Goal: Task Accomplishment & Management: Complete application form

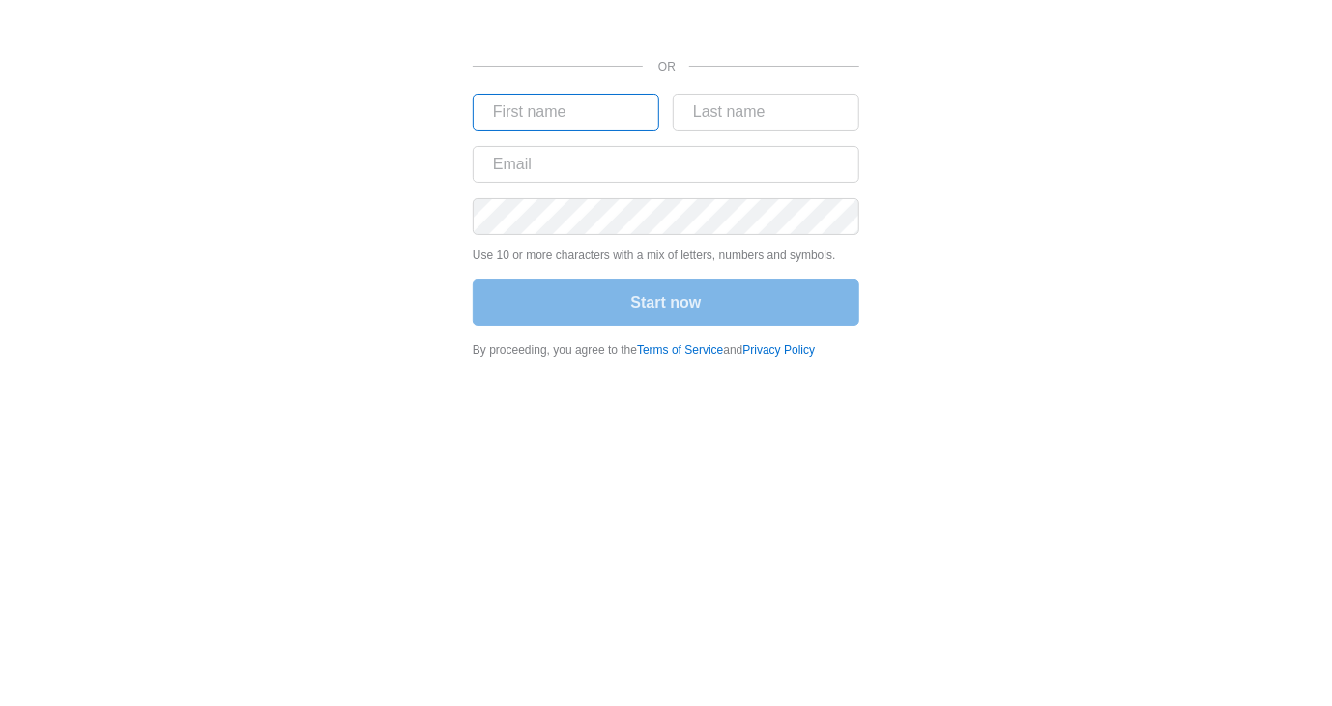
click at [609, 105] on input "text" at bounding box center [566, 112] width 187 height 37
type input "[PERSON_NAME]"
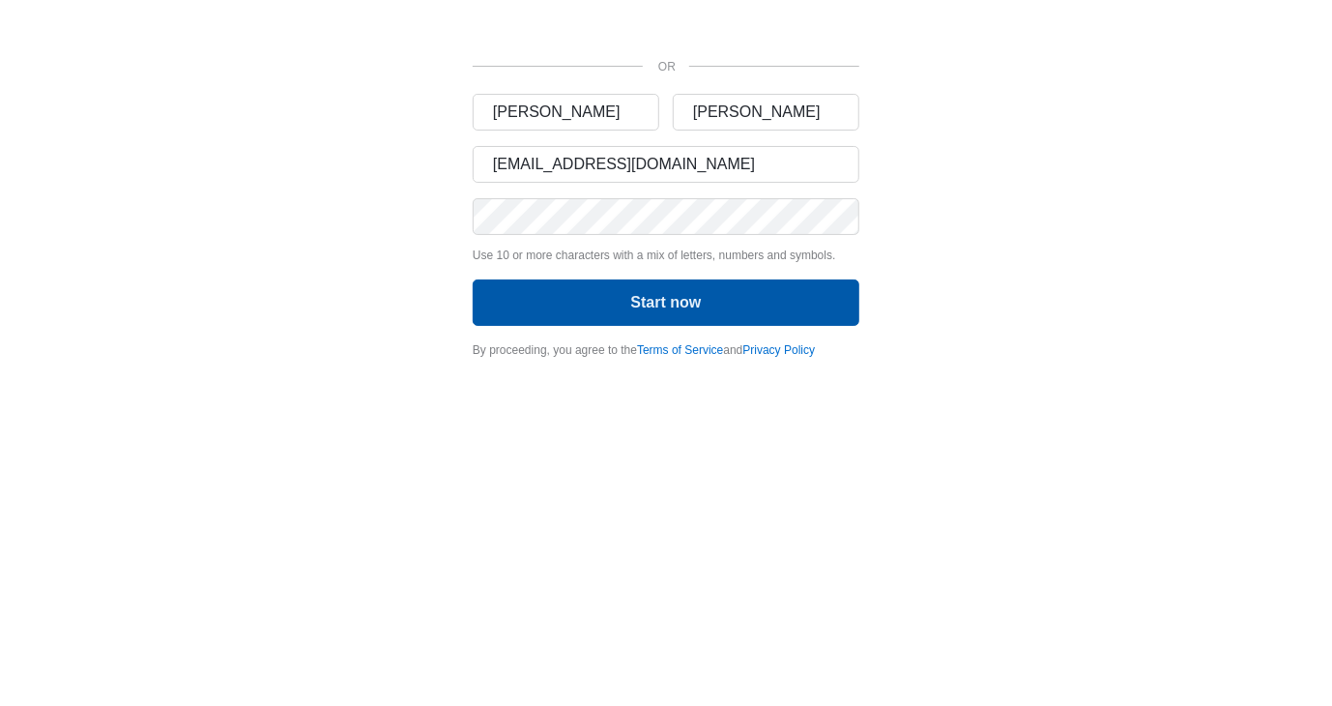
click at [652, 297] on button "Start now" at bounding box center [666, 302] width 387 height 46
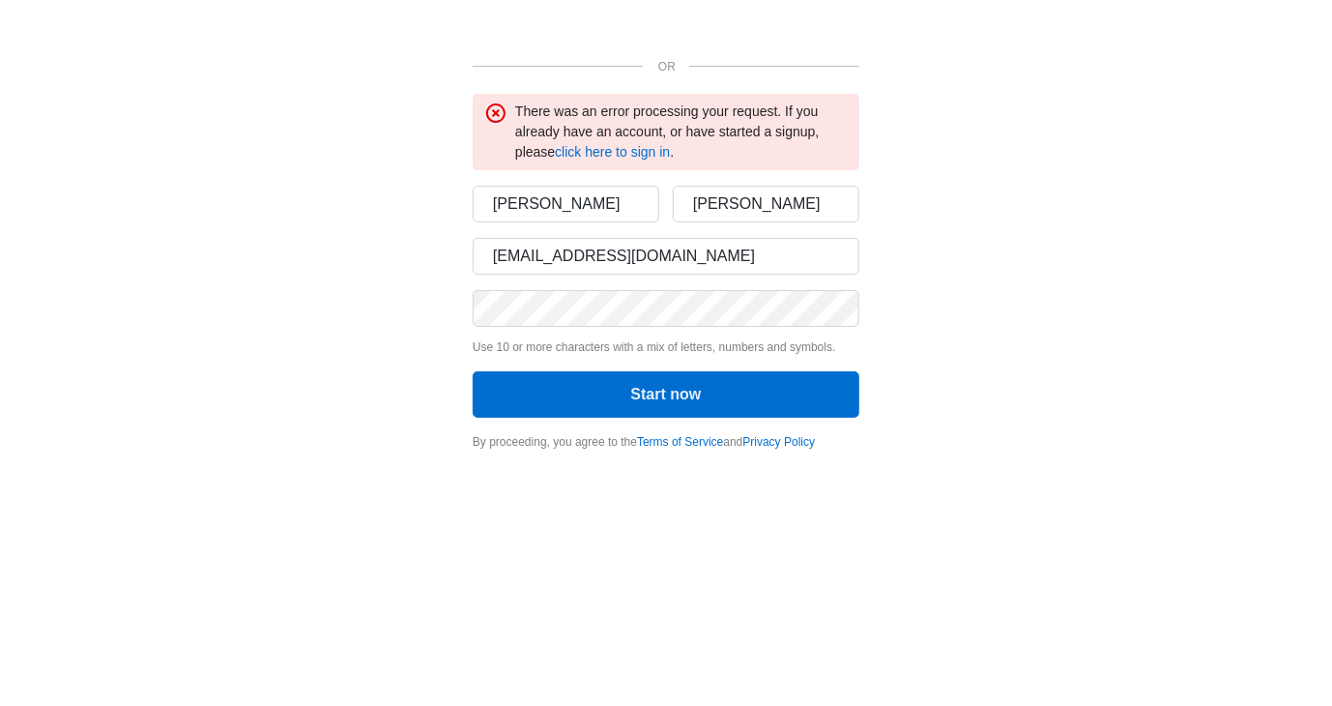
click at [418, 504] on body "OR There was an error processing your request. If you already have an account, …" at bounding box center [666, 353] width 1332 height 706
click at [714, 262] on input "[EMAIL_ADDRESS][DOMAIN_NAME]" at bounding box center [666, 256] width 387 height 37
type input "[EMAIL_ADDRESS][DOMAIN_NAME]"
click at [704, 271] on input "[EMAIL_ADDRESS][DOMAIN_NAME]" at bounding box center [666, 256] width 387 height 37
click at [994, 352] on div "OR There was an error processing your request. If you already have an account, …" at bounding box center [666, 231] width 1160 height 462
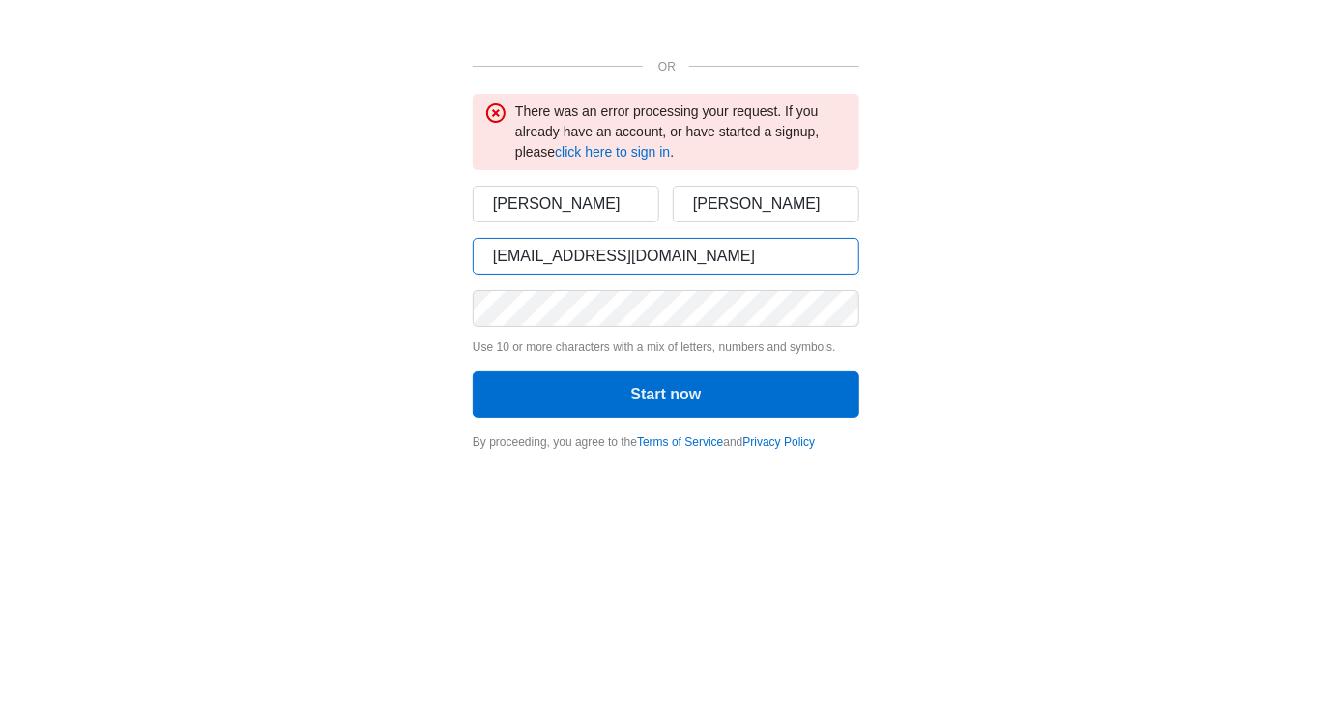
click at [755, 262] on input "[EMAIL_ADDRESS][DOMAIN_NAME]" at bounding box center [666, 256] width 387 height 37
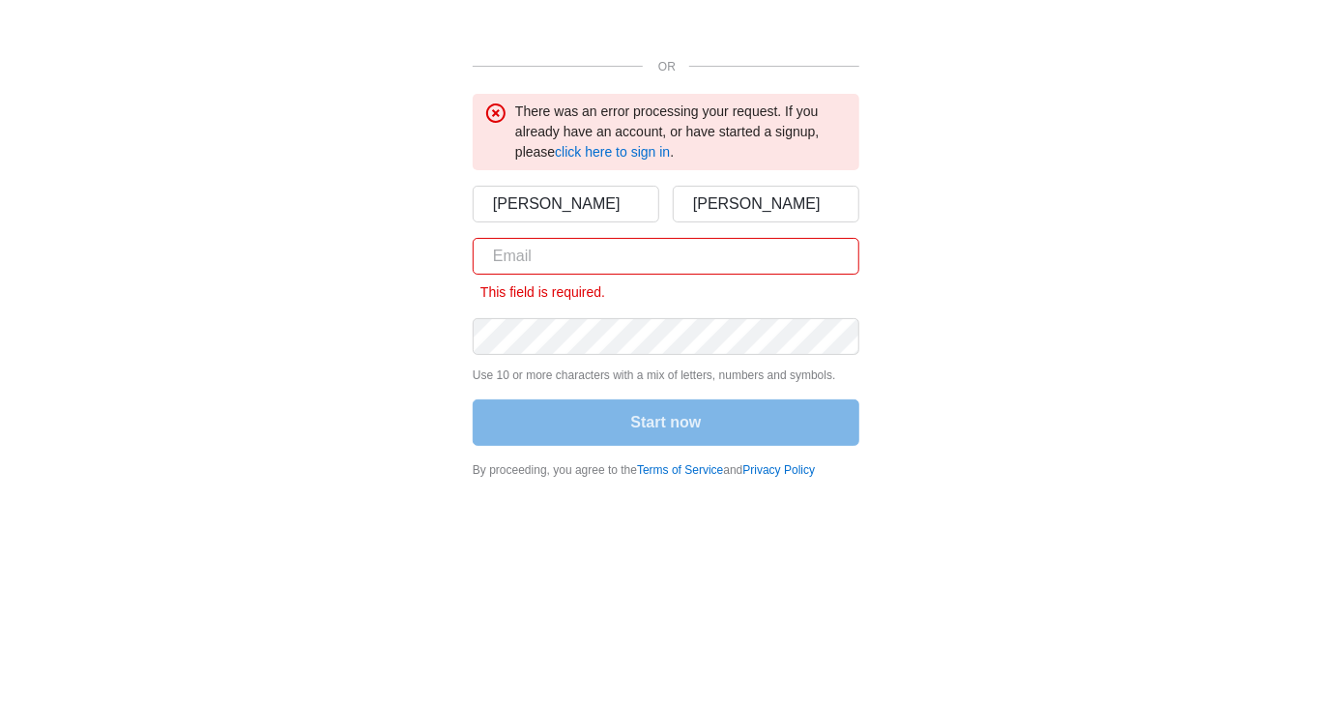
click at [594, 261] on input "text" at bounding box center [666, 256] width 387 height 37
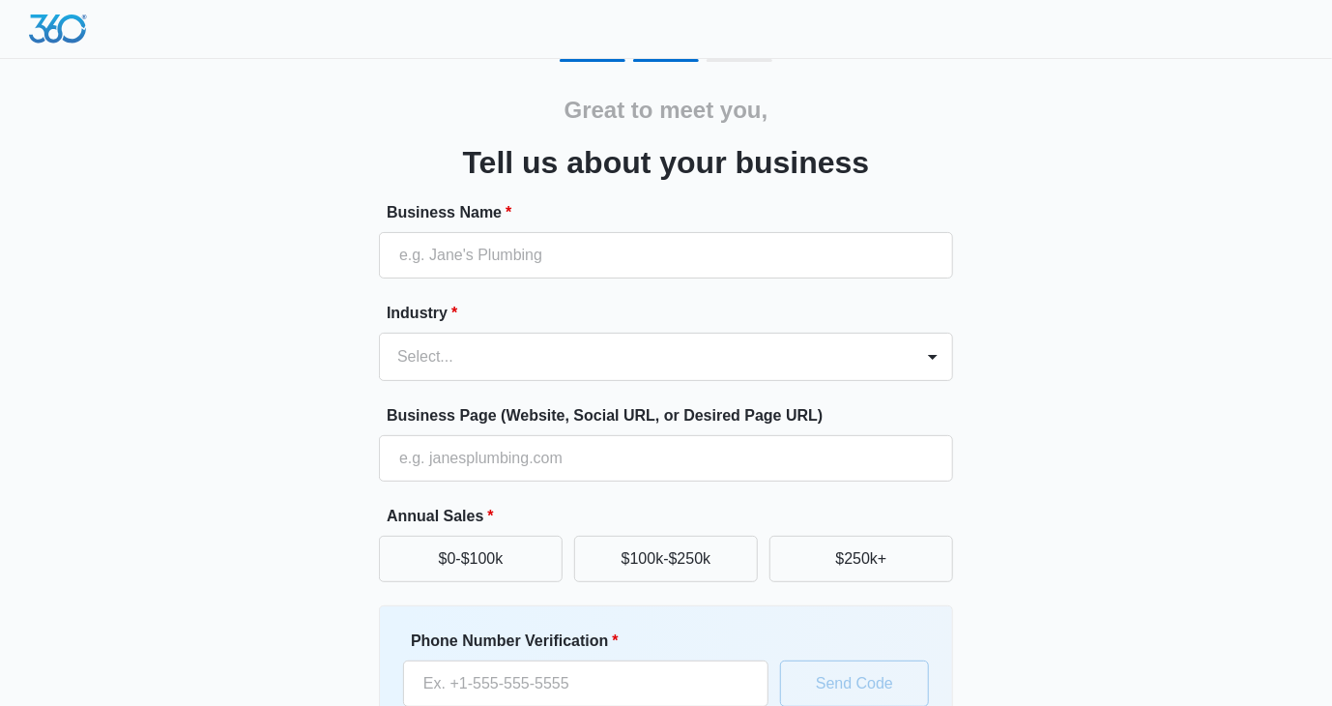
click at [1017, 340] on div "Great to meet you, Tell us about your business Business Name * Industry * Selec…" at bounding box center [666, 451] width 1160 height 784
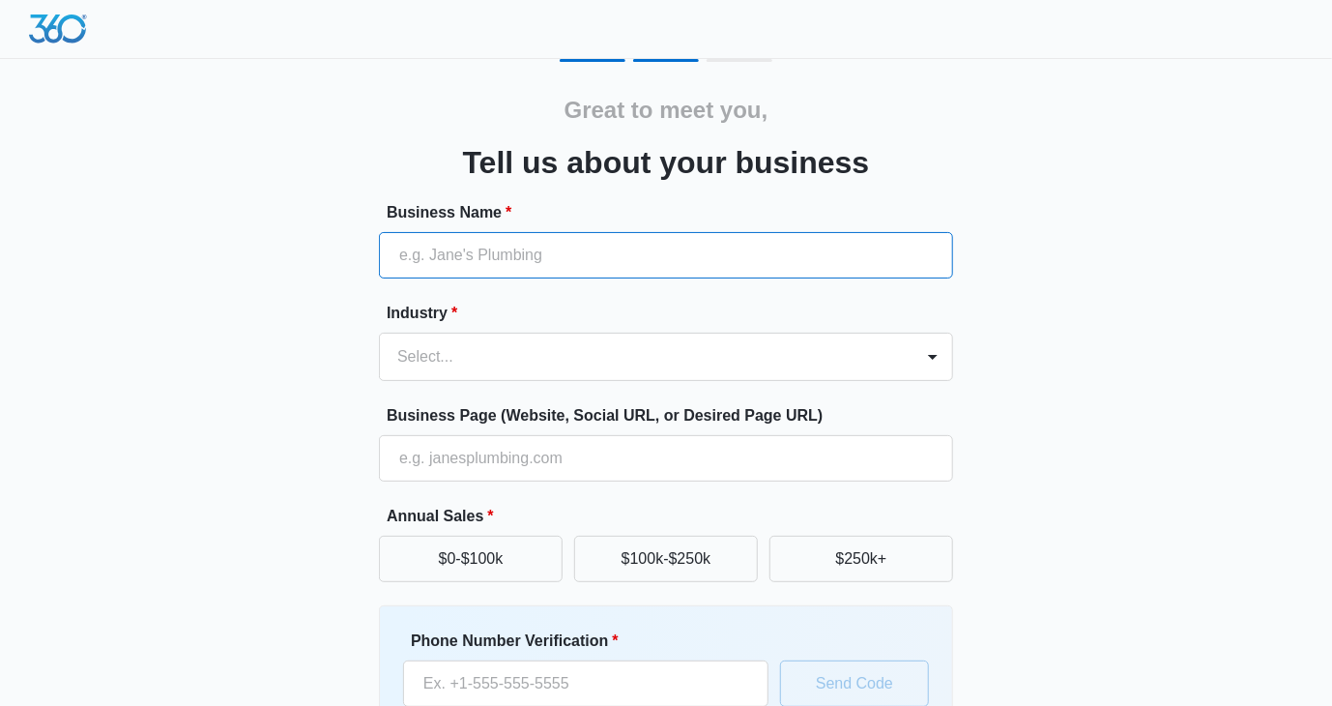
click at [613, 258] on input "Business Name *" at bounding box center [666, 255] width 574 height 46
type input "Off The Chain Bailbonds"
type input "[PHONE_NUMBER]"
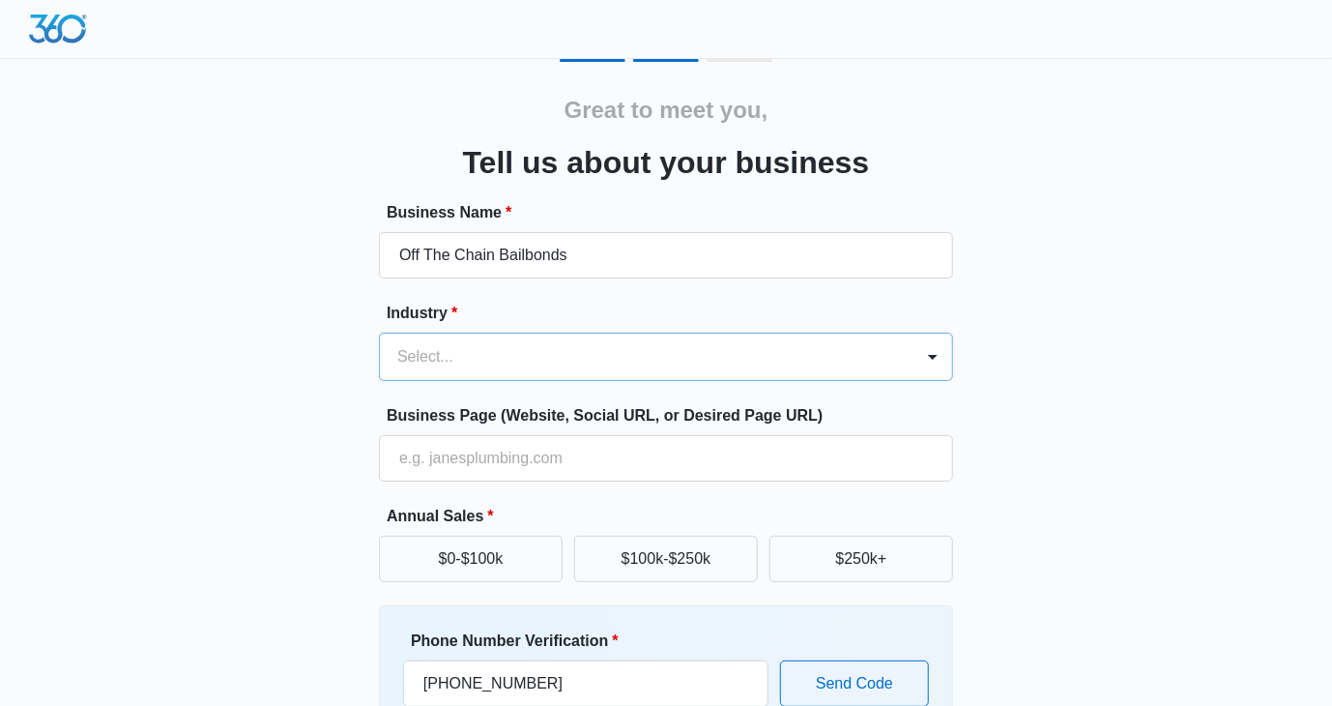
click at [548, 356] on div at bounding box center [642, 356] width 491 height 27
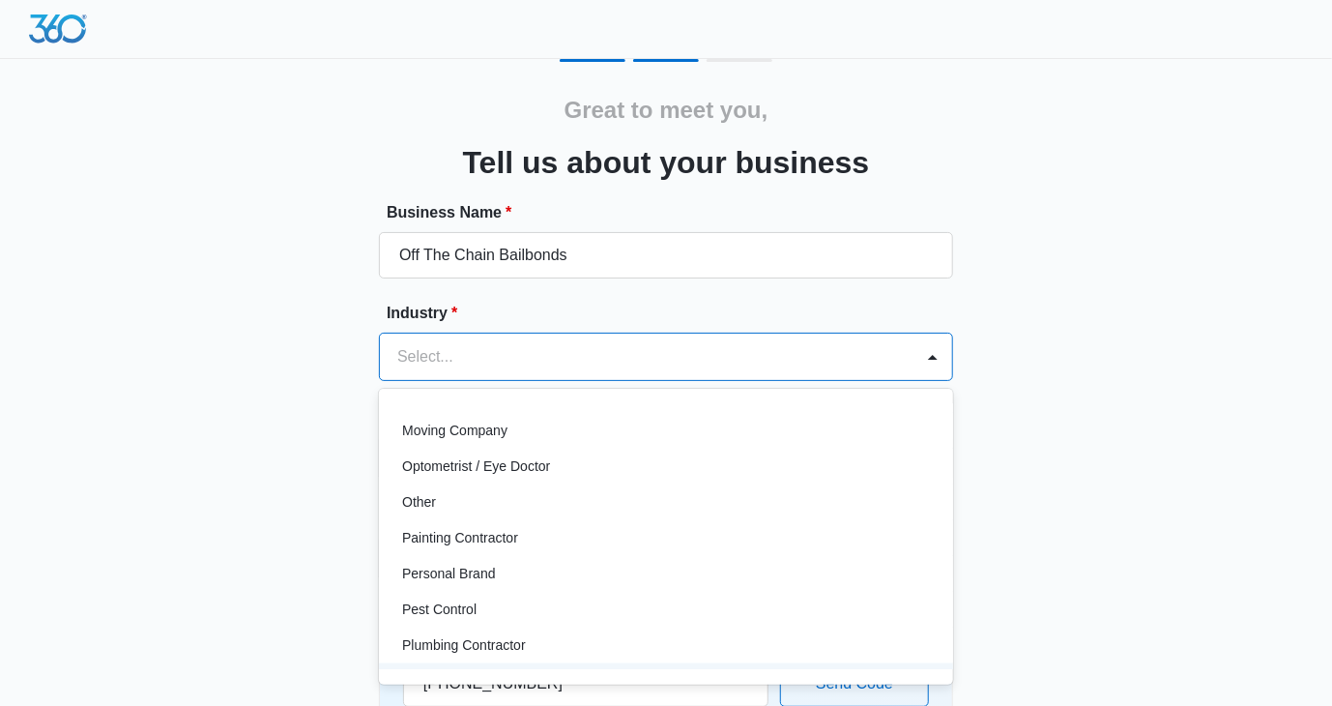
scroll to position [1059, 0]
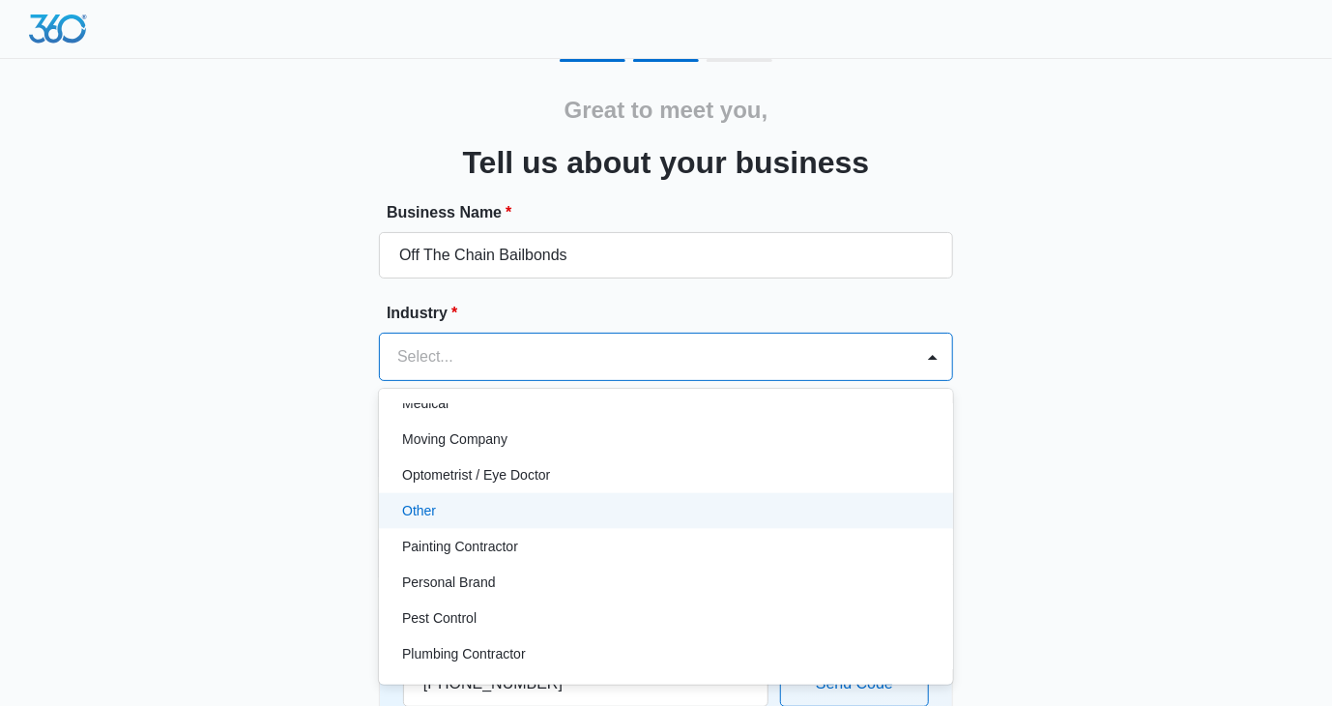
click at [425, 513] on p "Other" at bounding box center [419, 511] width 34 height 20
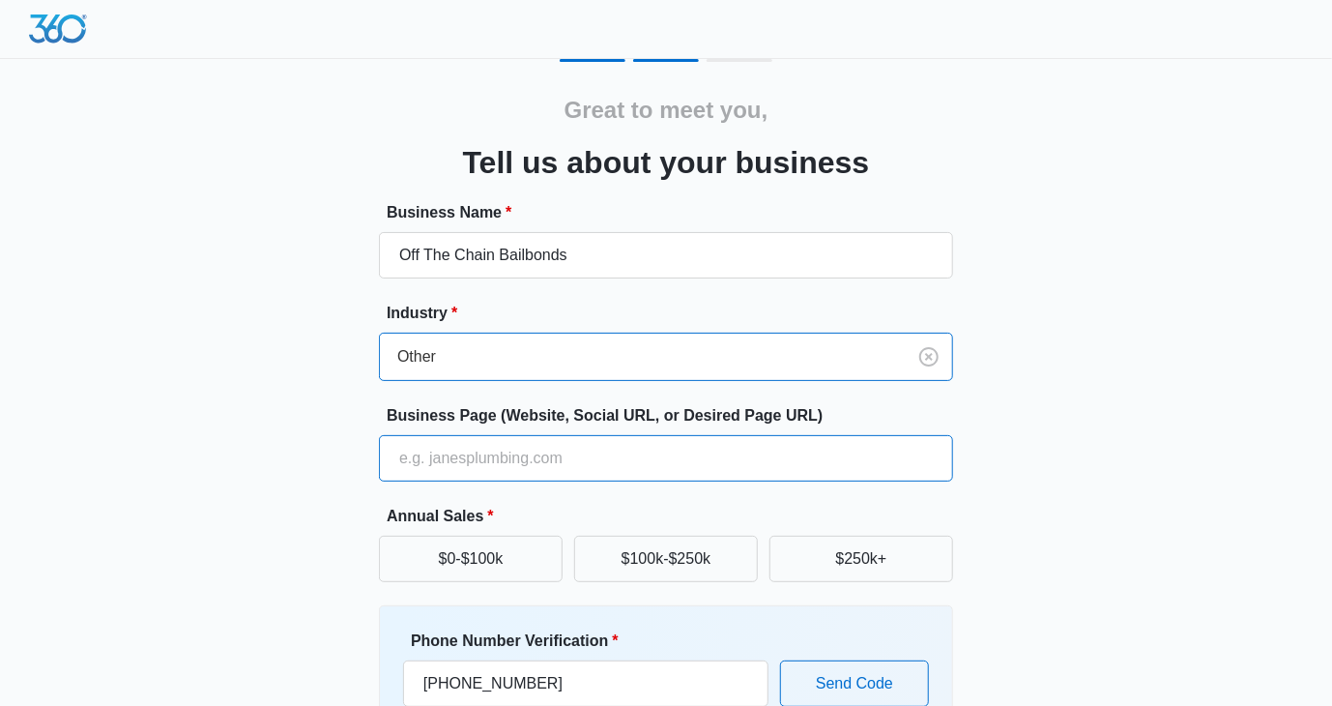
click at [600, 462] on input "Business Page (Website, Social URL, or Desired Page URL)" at bounding box center [666, 458] width 574 height 46
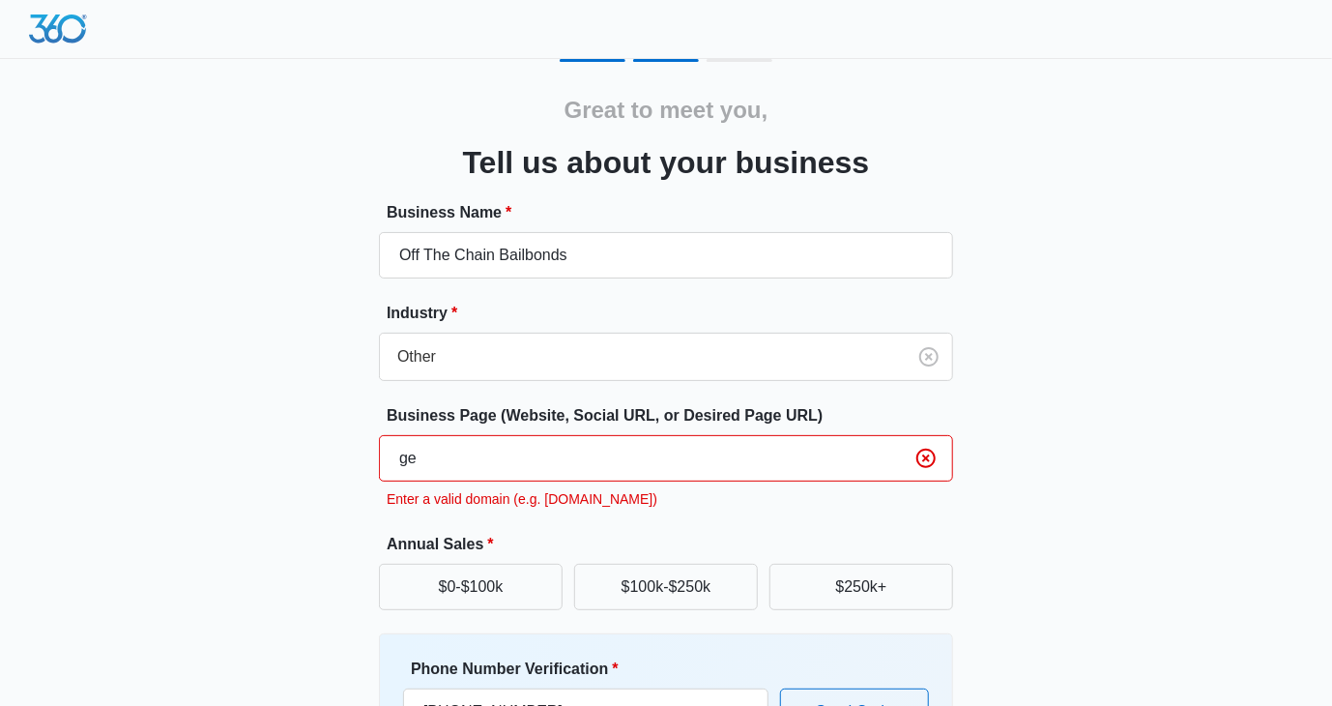
type input "g"
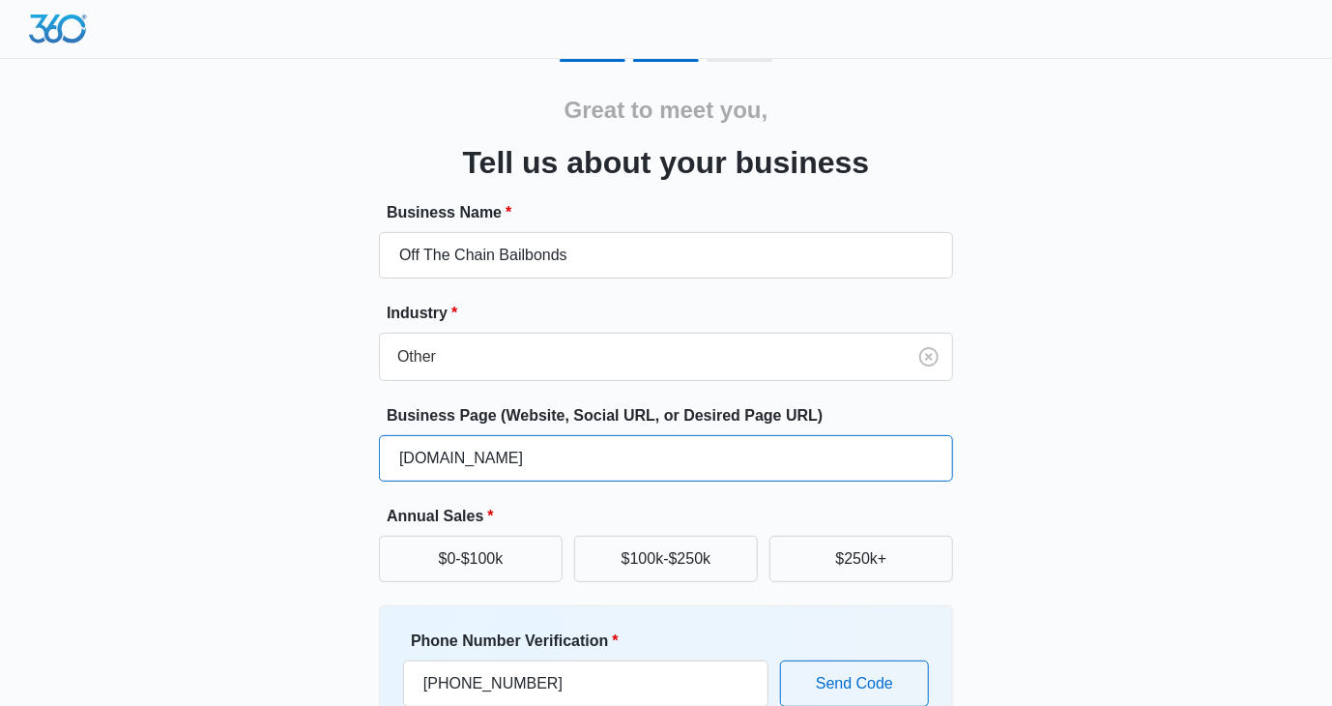
scroll to position [11, 0]
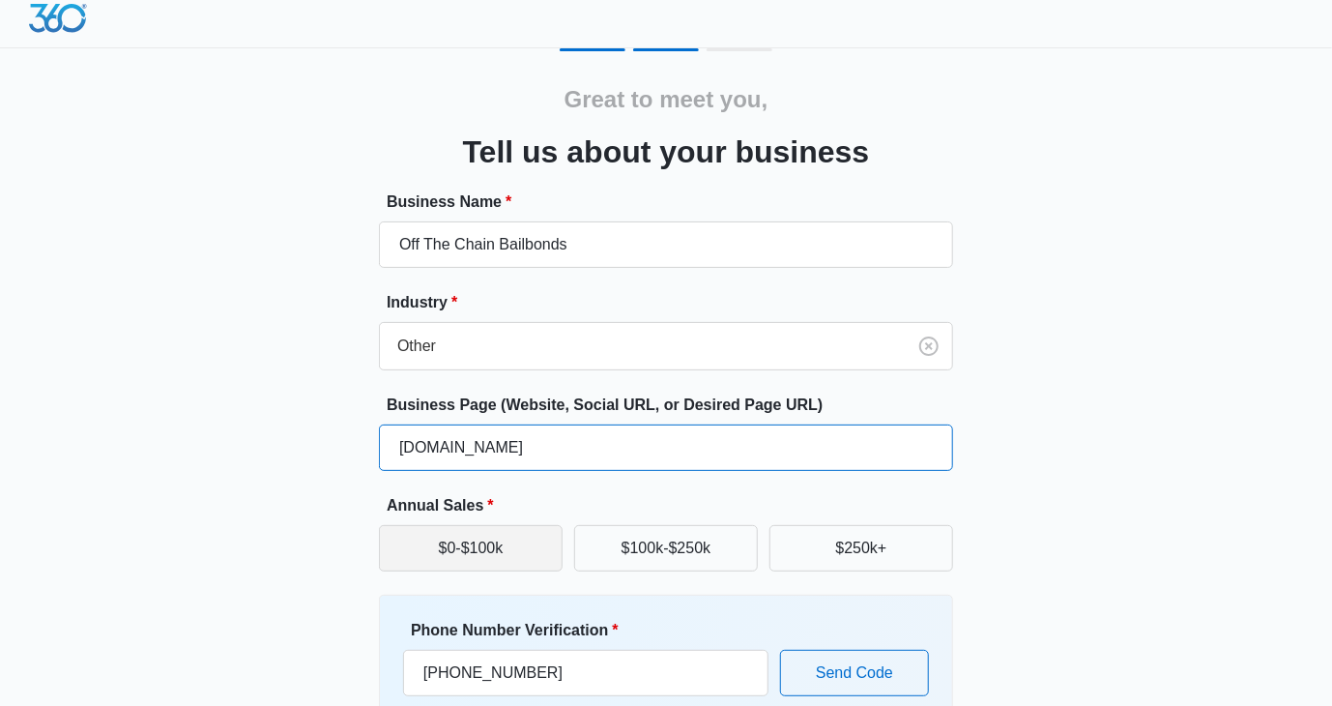
type input "Getoffthechain.com"
click at [508, 549] on button "$0-$100k" at bounding box center [471, 548] width 184 height 46
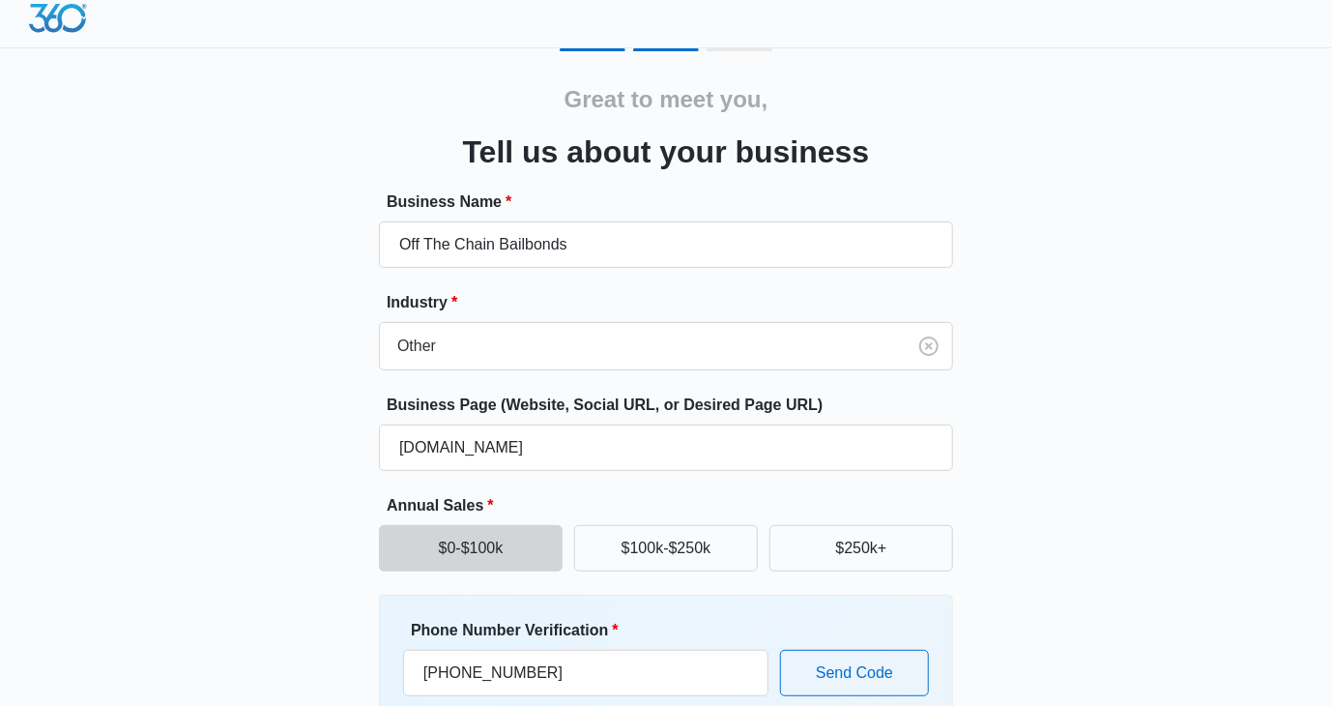
scroll to position [159, 0]
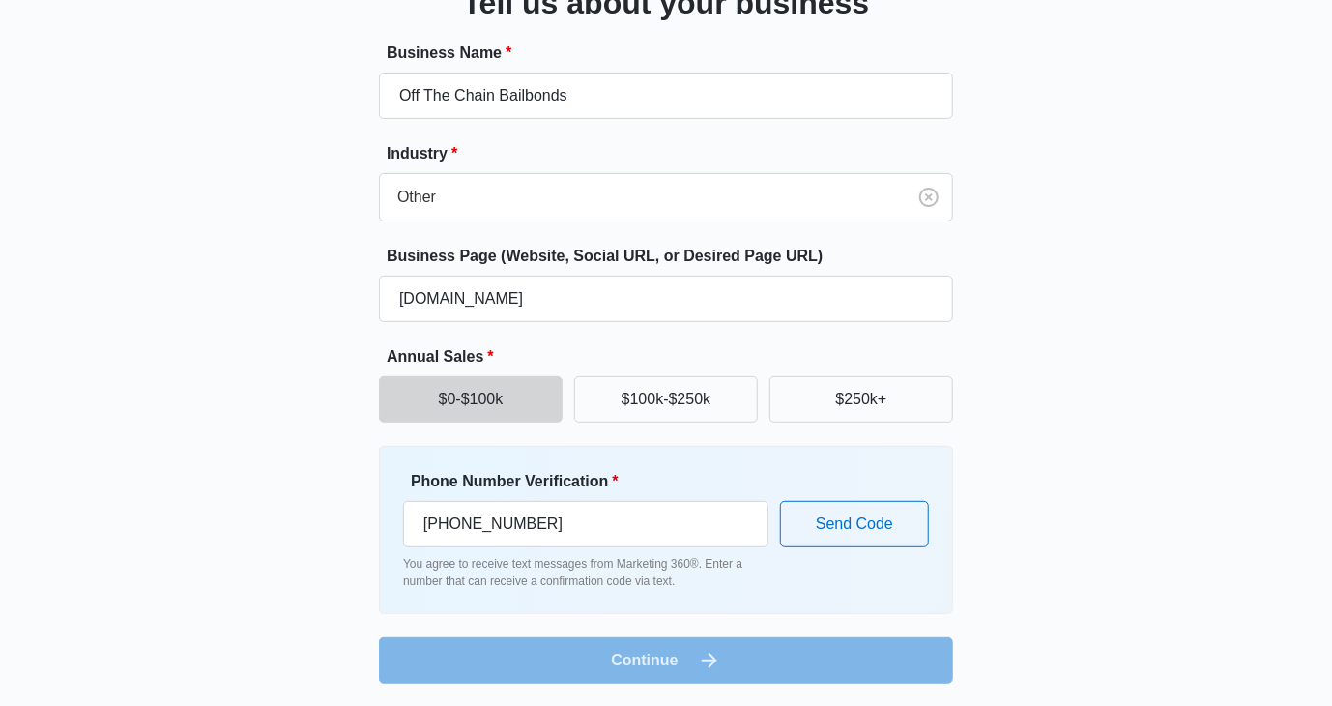
click at [709, 661] on form "Business Name * Off The Chain Bailbonds Industry * Other Business Page (Website…" at bounding box center [666, 363] width 574 height 642
click at [838, 533] on button "Send Code" at bounding box center [854, 524] width 149 height 46
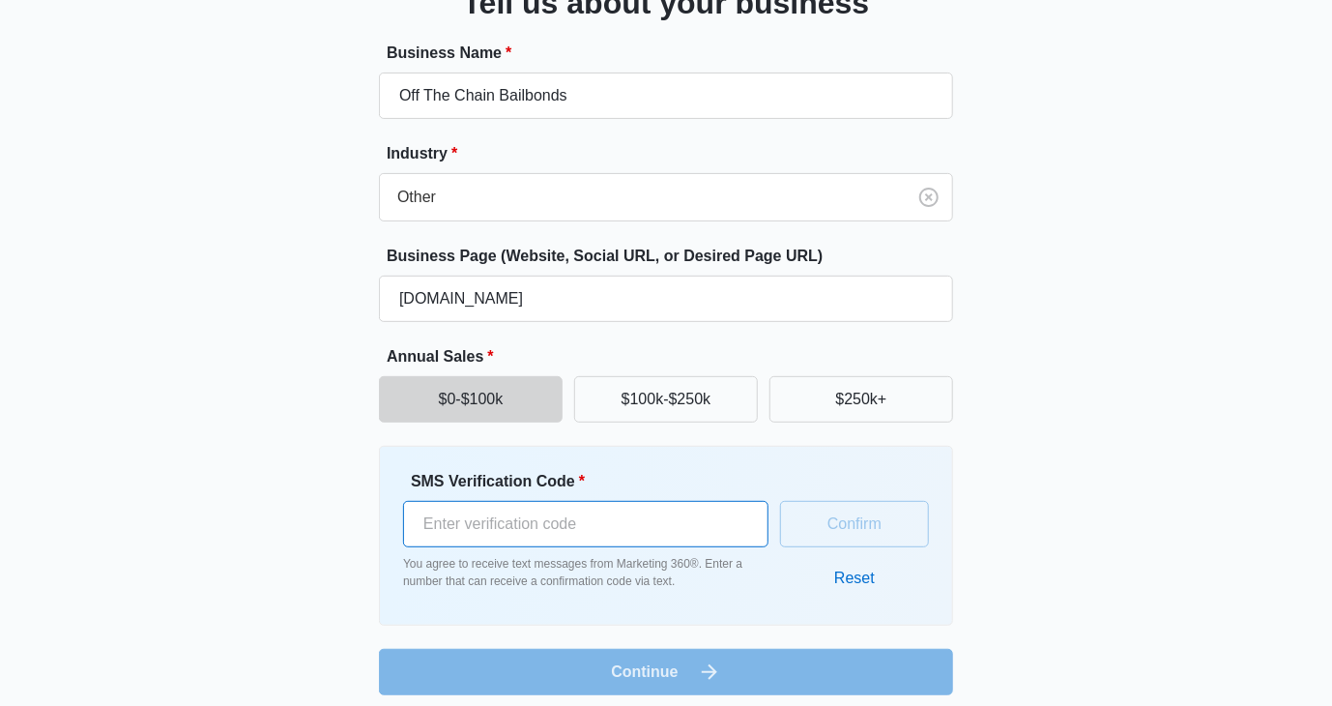
click at [608, 523] on input "SMS Verification Code *" at bounding box center [585, 524] width 365 height 46
type input "426694"
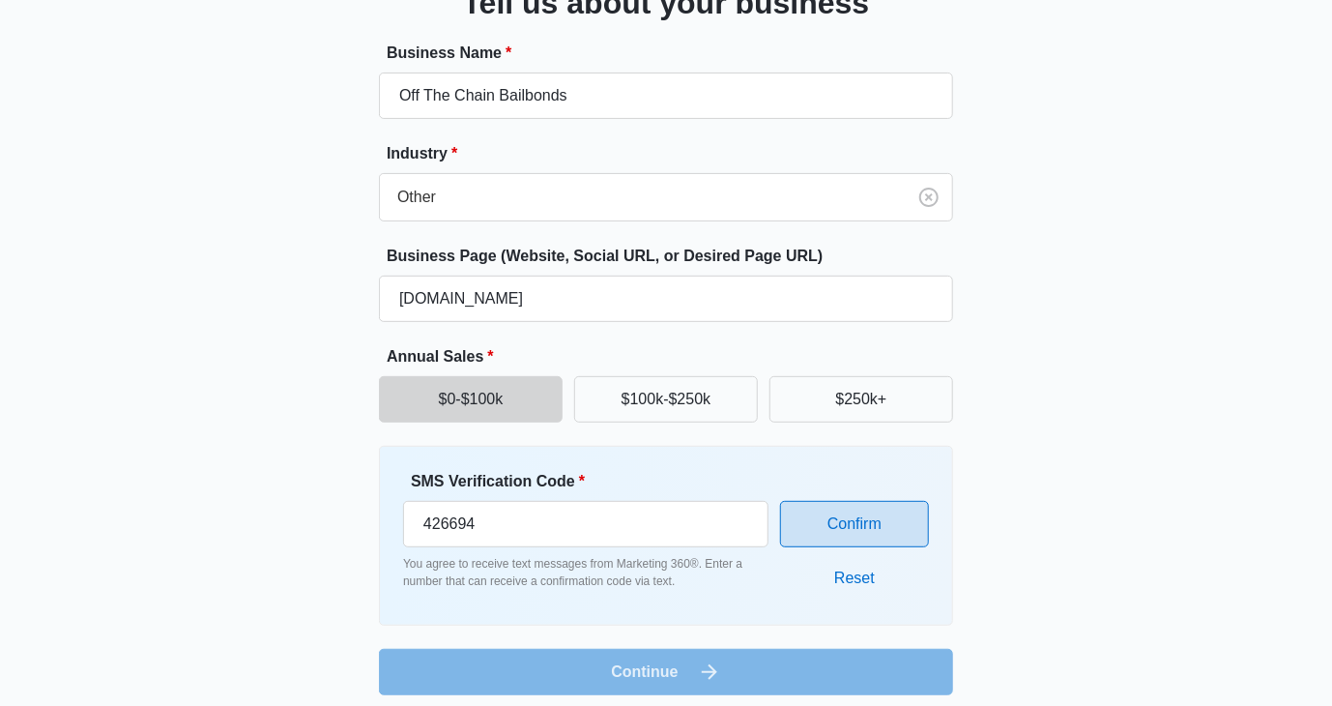
click at [864, 524] on button "Confirm" at bounding box center [854, 524] width 149 height 46
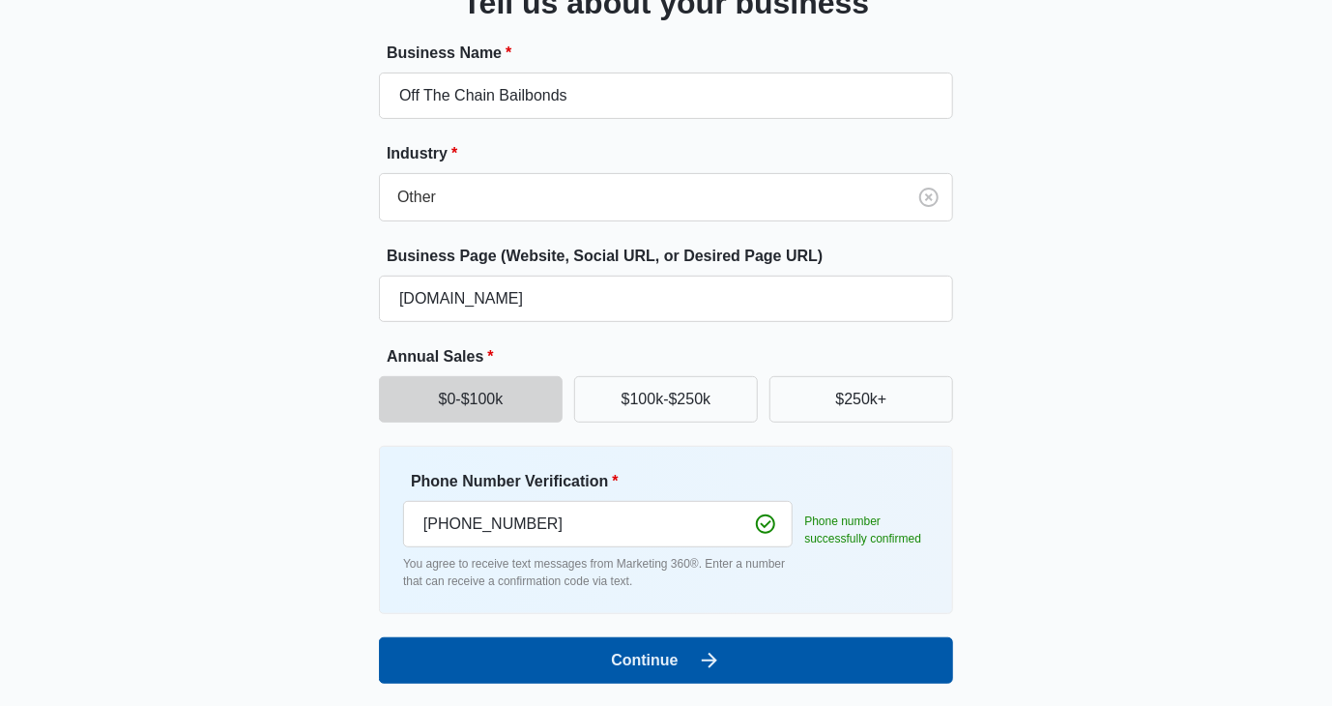
click at [652, 662] on button "Continue" at bounding box center [666, 660] width 574 height 46
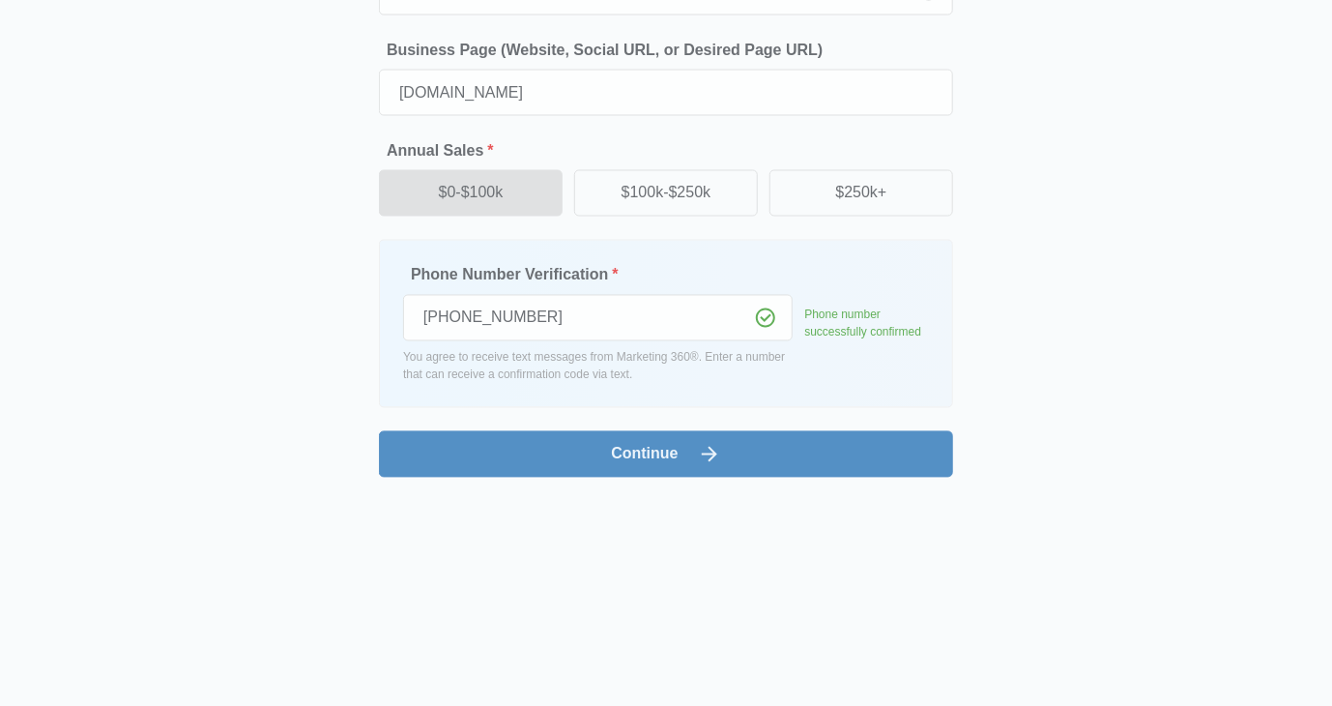
scroll to position [0, 0]
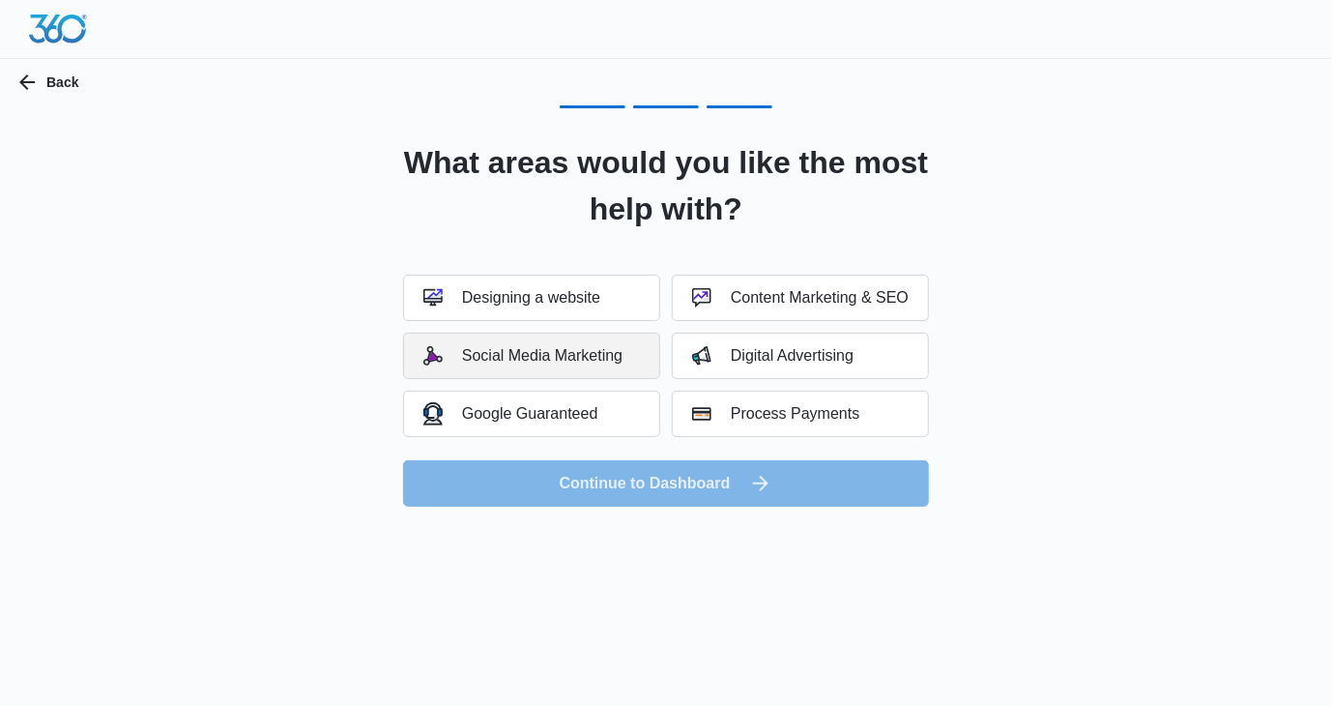
click at [567, 360] on div "Social Media Marketing" at bounding box center [522, 355] width 199 height 19
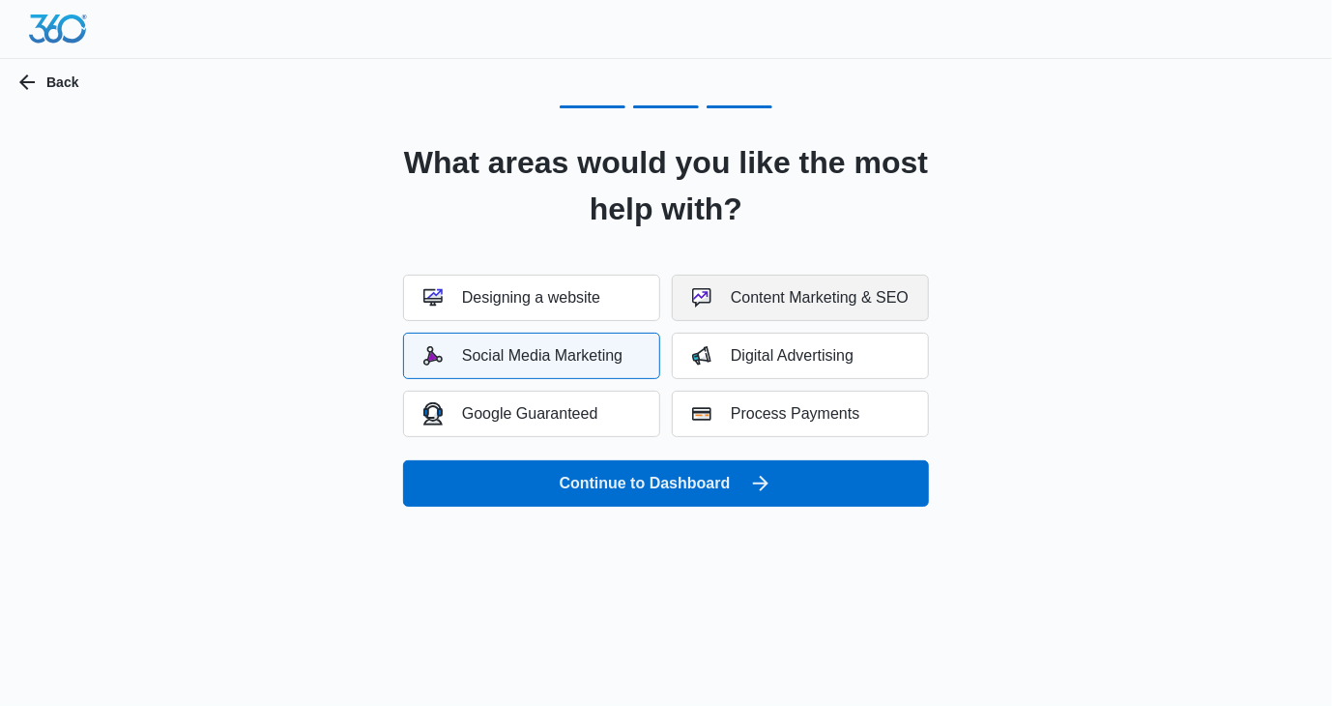
click at [818, 302] on div "Content Marketing & SEO" at bounding box center [800, 297] width 216 height 19
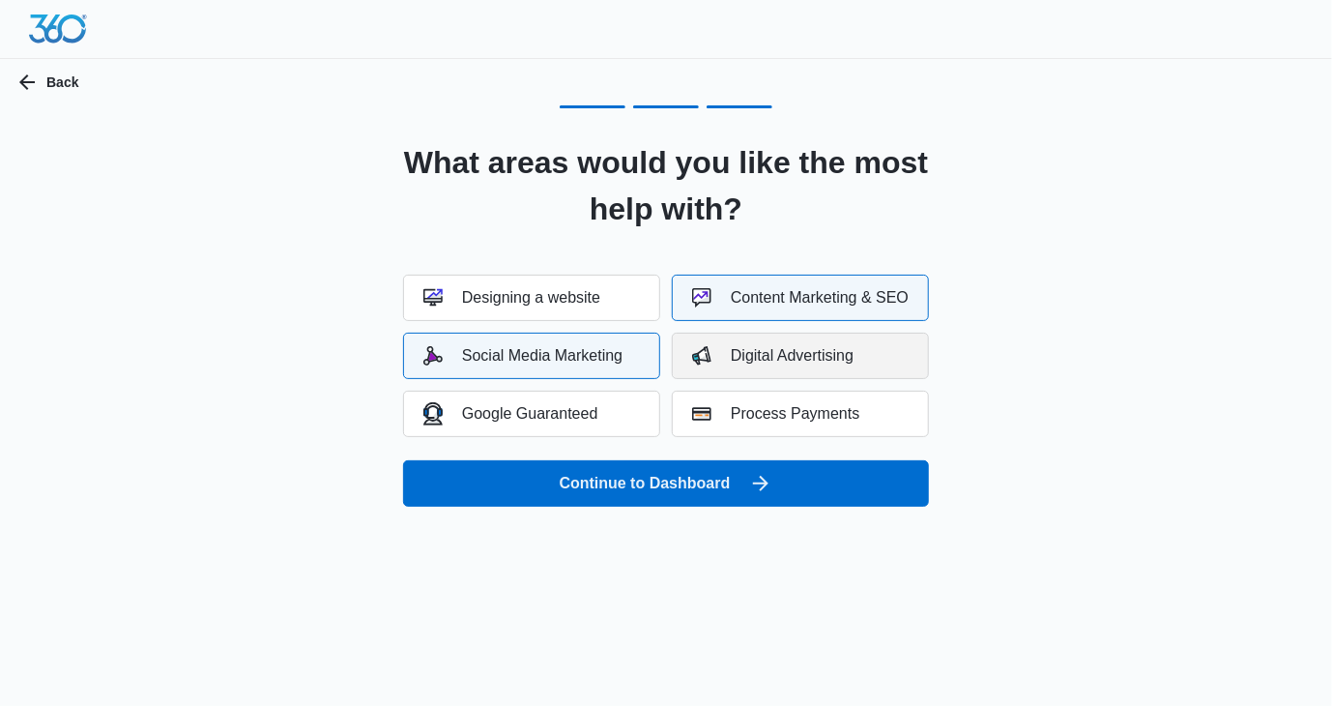
click at [790, 359] on div "Digital Advertising" at bounding box center [772, 355] width 161 height 19
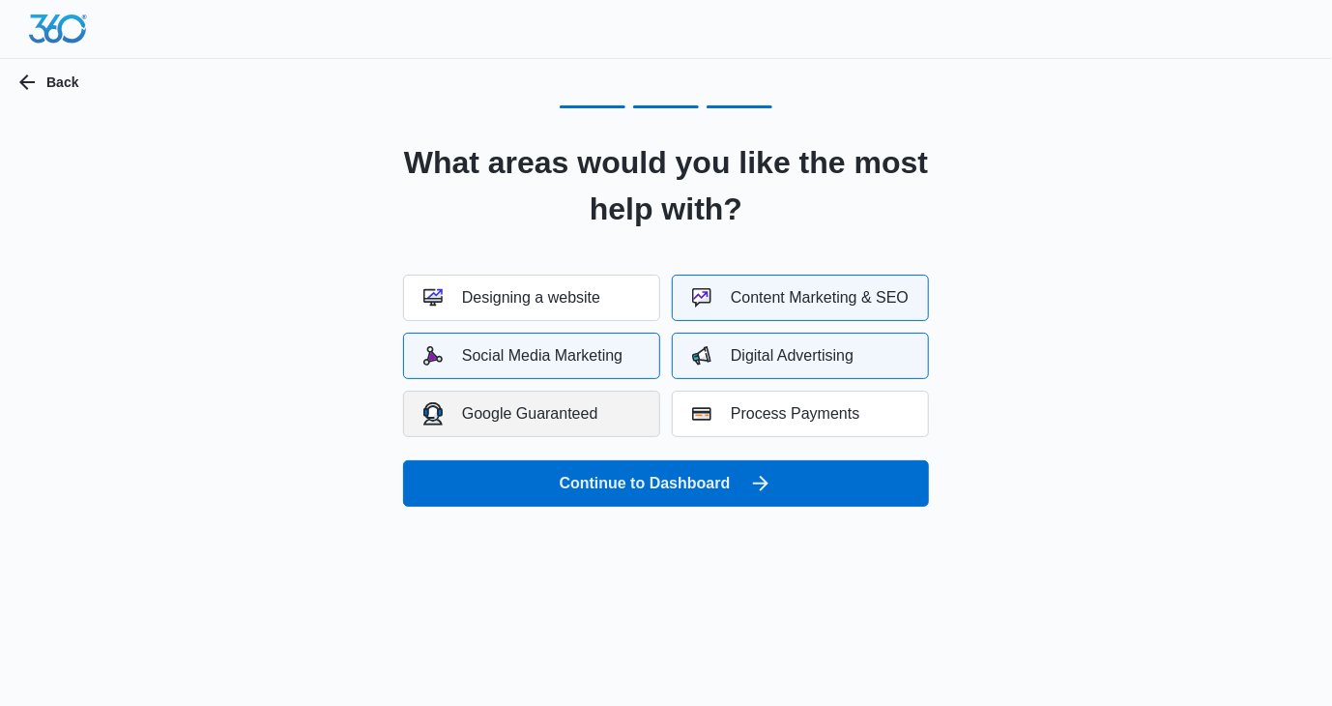
click at [567, 417] on div "Google Guaranteed" at bounding box center [510, 413] width 175 height 22
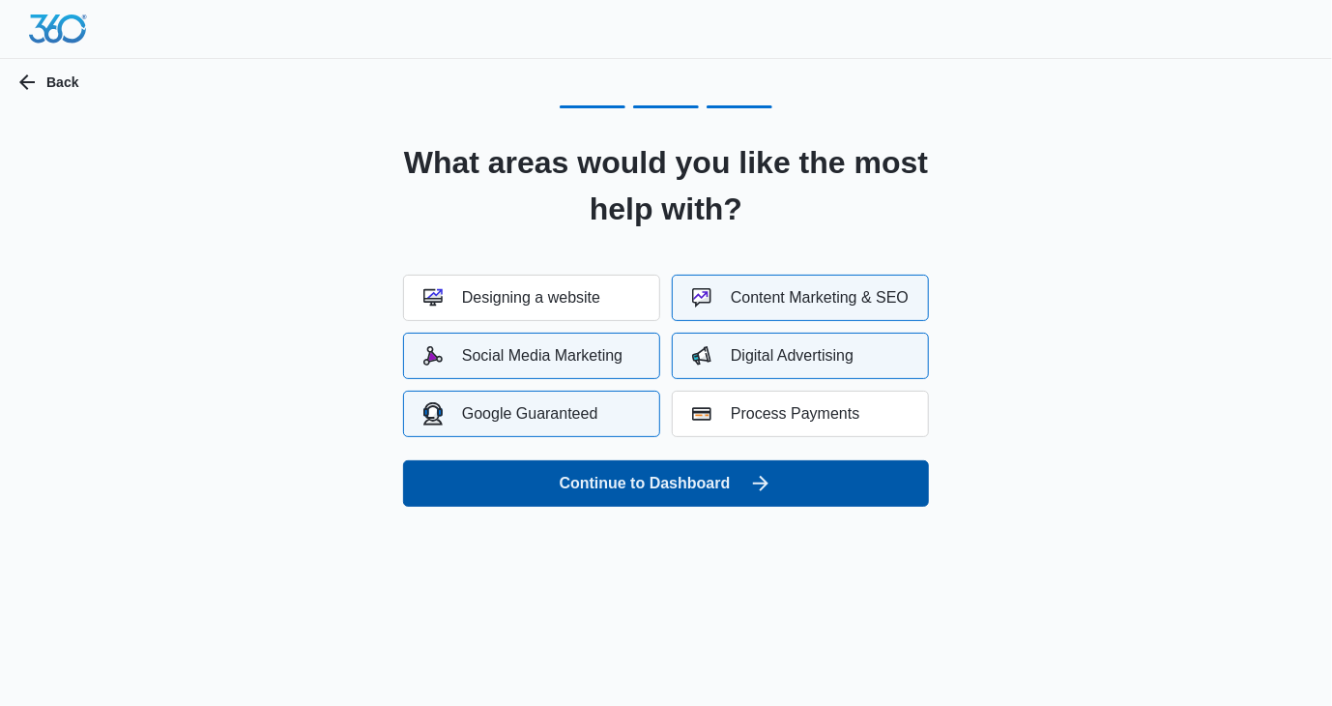
click at [687, 492] on button "Continue to Dashboard" at bounding box center [666, 483] width 526 height 46
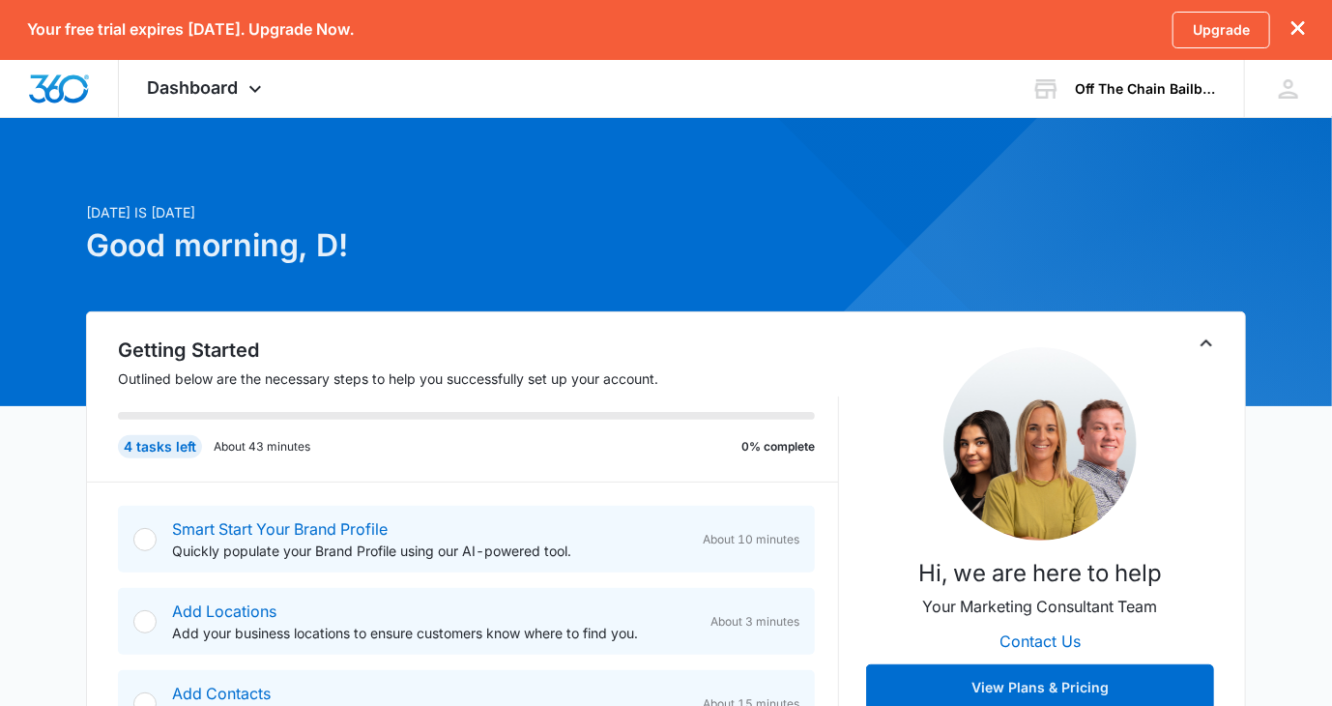
click at [145, 540] on div at bounding box center [144, 539] width 23 height 23
click at [333, 522] on link "Smart Start Your Brand Profile" at bounding box center [280, 528] width 216 height 19
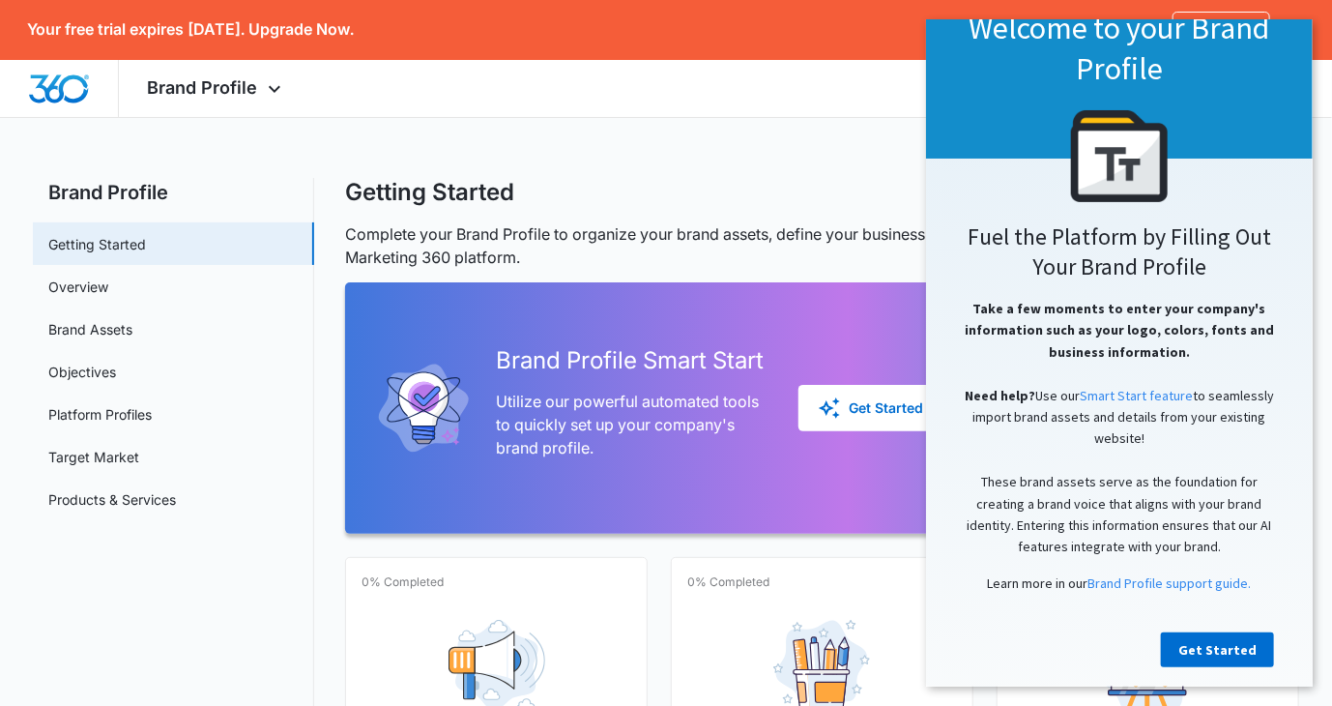
scroll to position [75, 0]
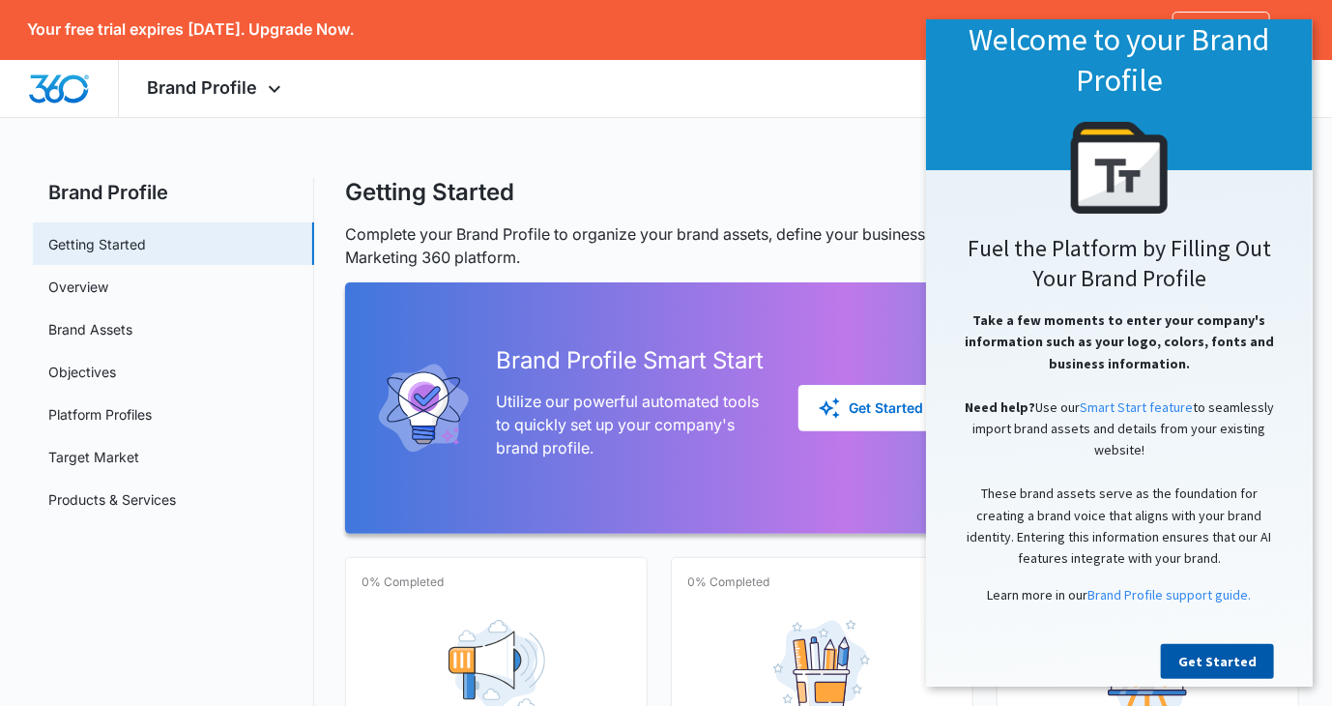
click at [1229, 668] on link "Get Started" at bounding box center [1216, 661] width 113 height 35
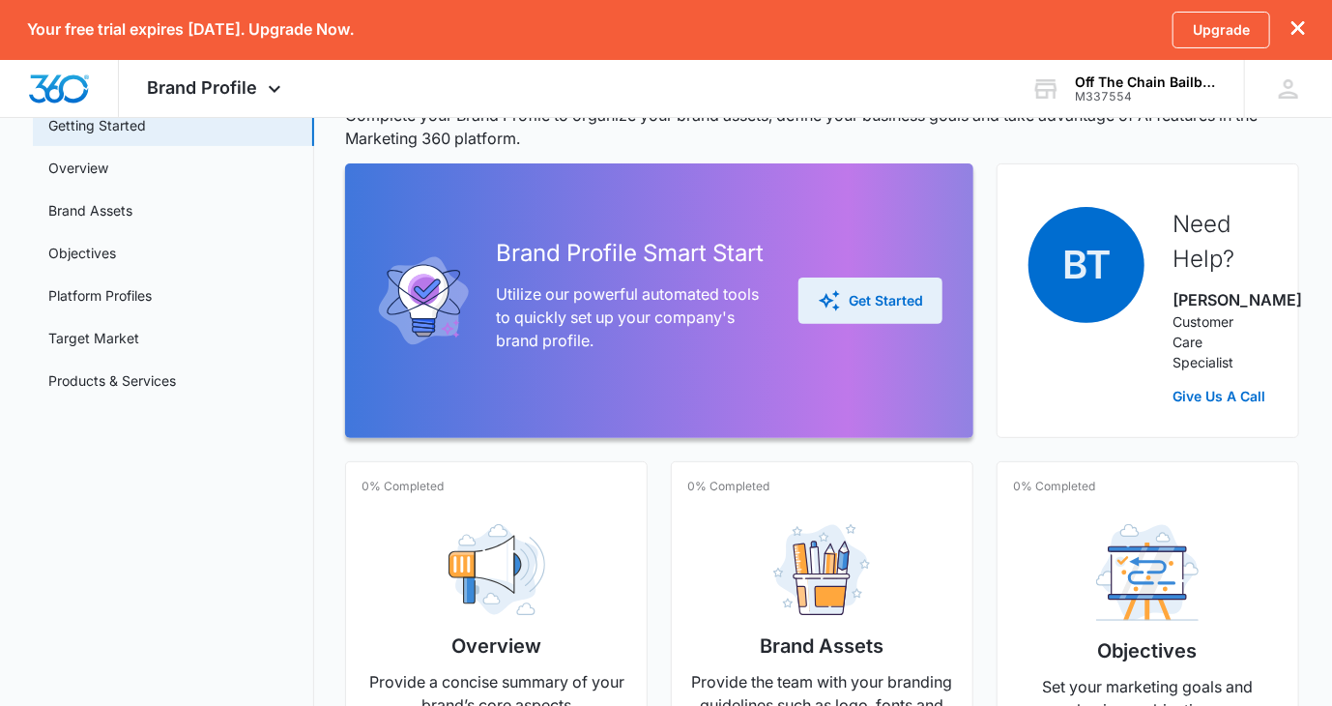
scroll to position [120, 0]
click at [860, 311] on div "Get Started" at bounding box center [870, 299] width 105 height 23
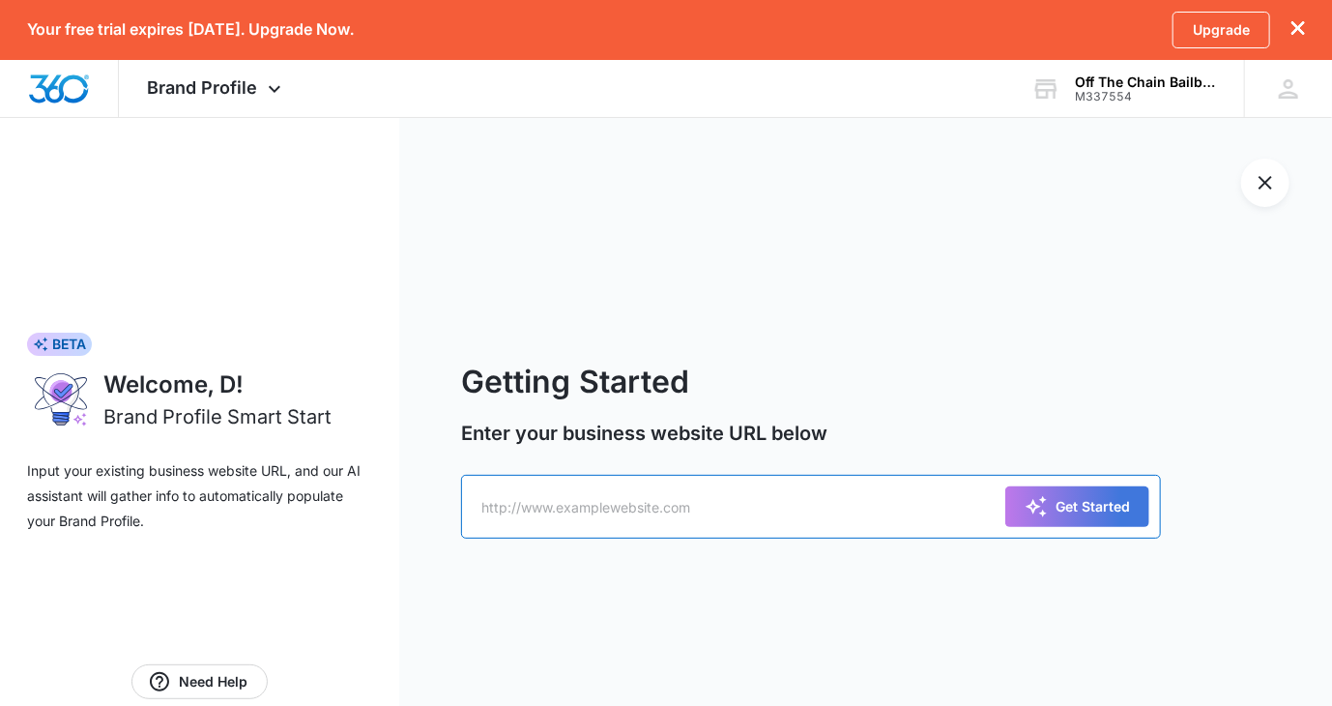
click at [710, 513] on input "text" at bounding box center [810, 507] width 699 height 64
type input "www.getoffthechain.com"
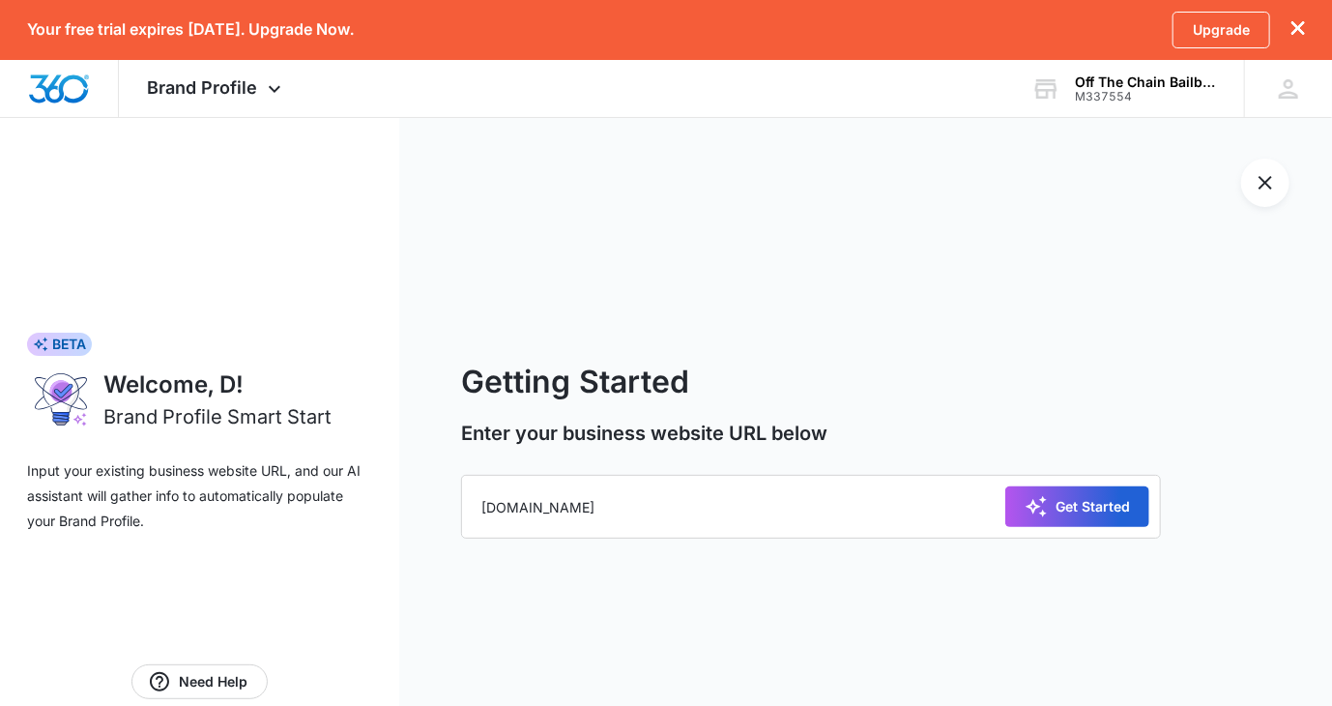
click at [1084, 507] on div "Get Started" at bounding box center [1076, 506] width 105 height 23
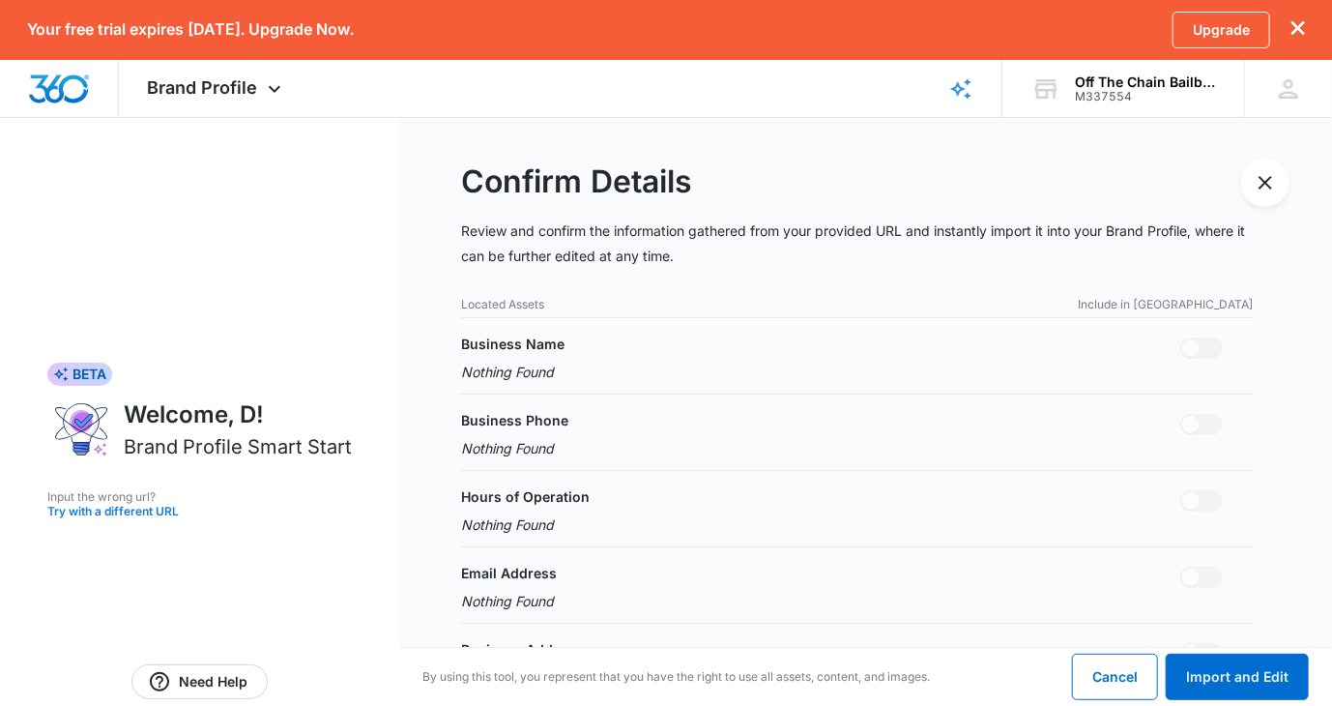
click at [149, 512] on button "Try with a different URL" at bounding box center [199, 511] width 304 height 12
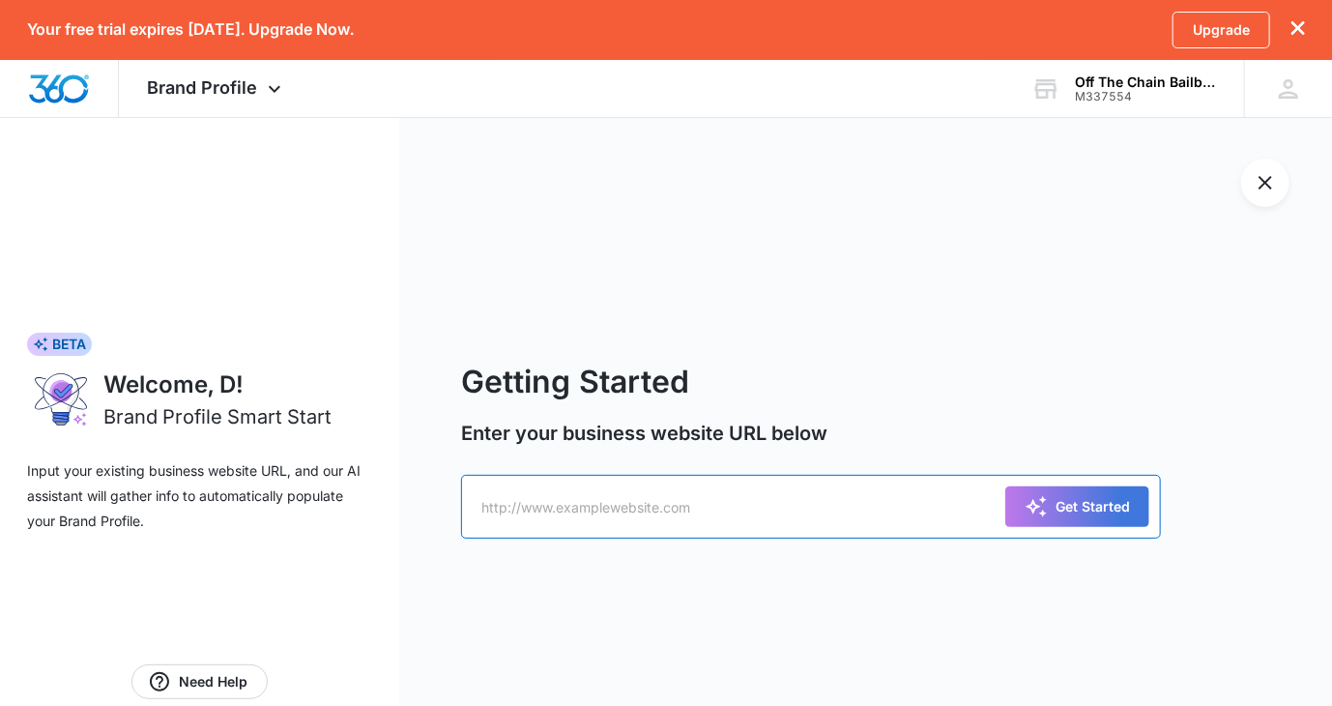
click at [693, 505] on input "text" at bounding box center [810, 507] width 699 height 64
paste input "https://getoffthechain.com/"
type input "https://getoffthechain.com"
click at [1005, 486] on button "Get Started" at bounding box center [1077, 506] width 144 height 41
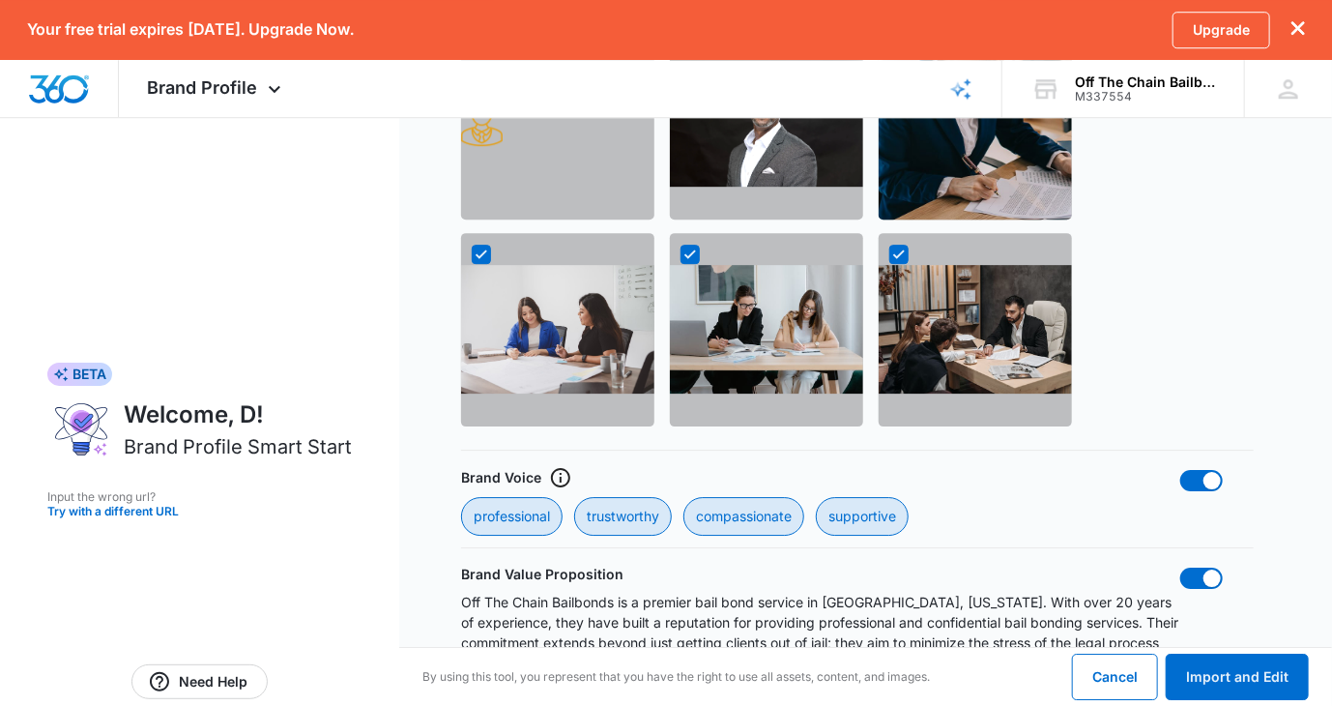
scroll to position [2567, 0]
click at [694, 257] on icon at bounding box center [690, 252] width 12 height 9
click at [680, 253] on input "checkbox" at bounding box center [679, 252] width 1 height 1
checkbox input "false"
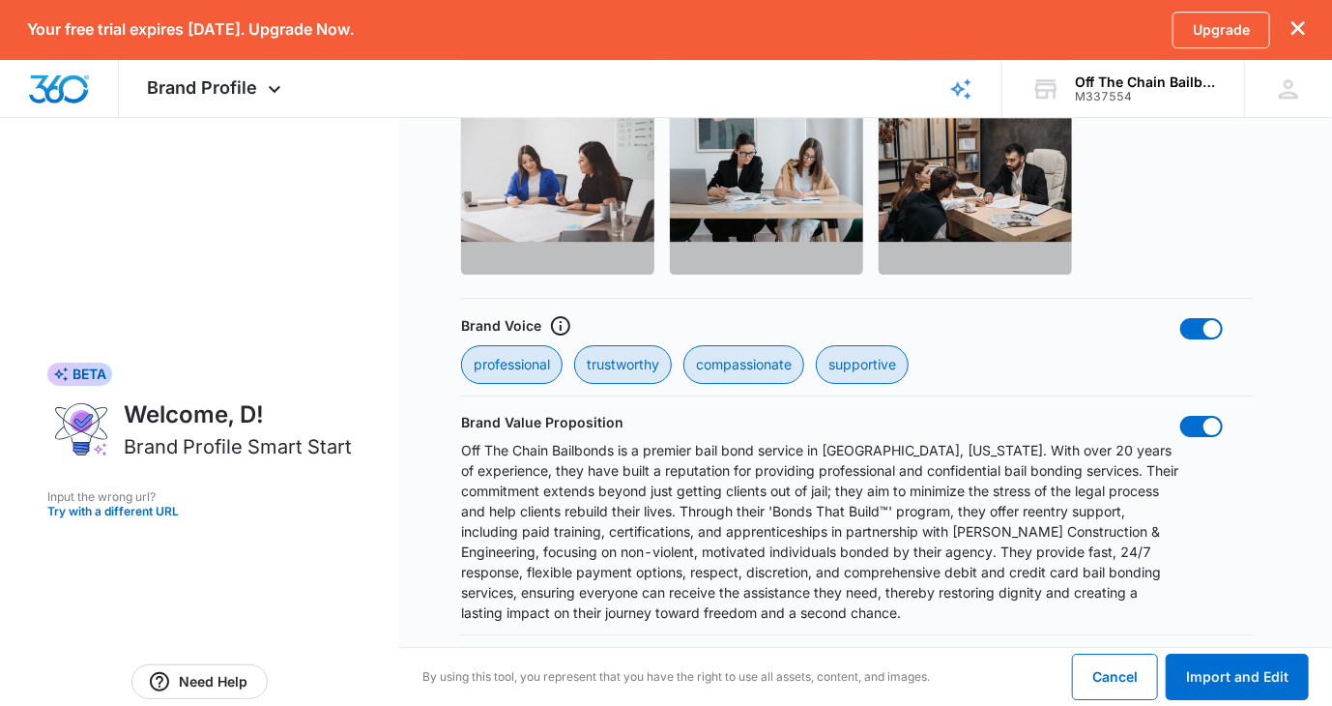
scroll to position [2836, 0]
click at [1234, 675] on button "Import and Edit" at bounding box center [1237, 676] width 143 height 46
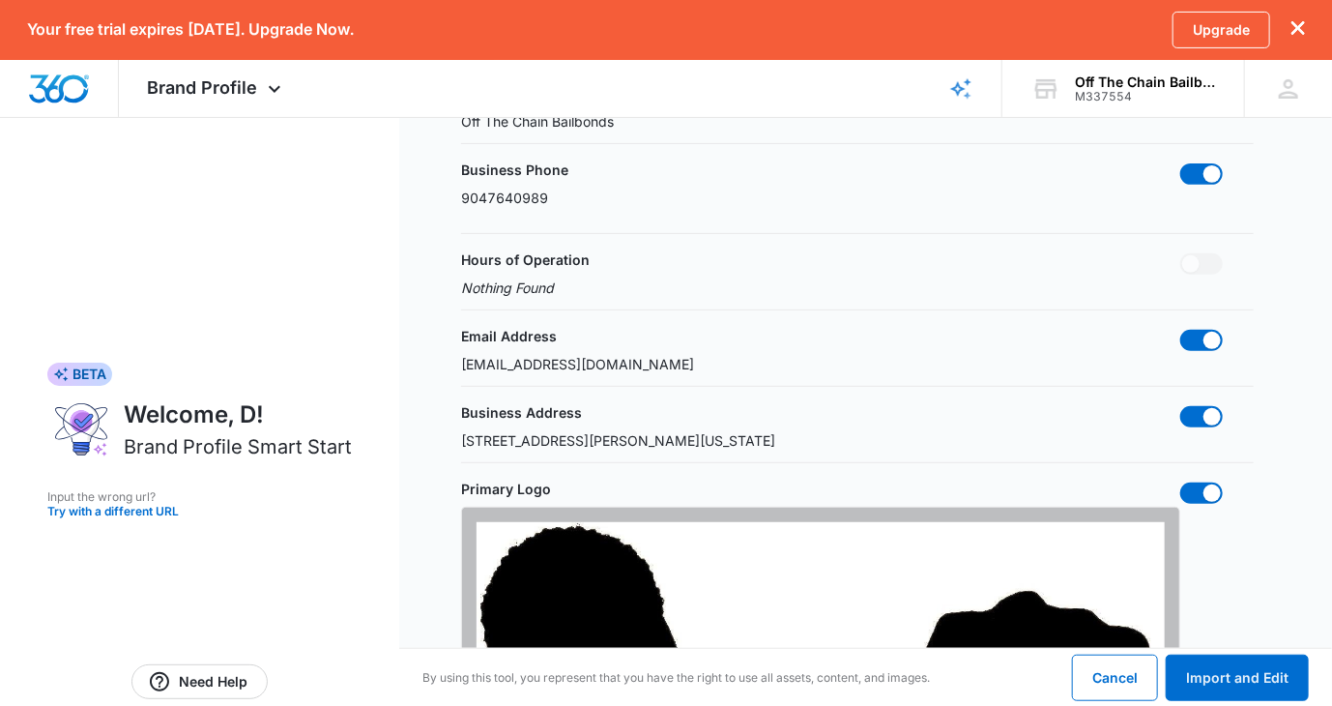
scroll to position [0, 0]
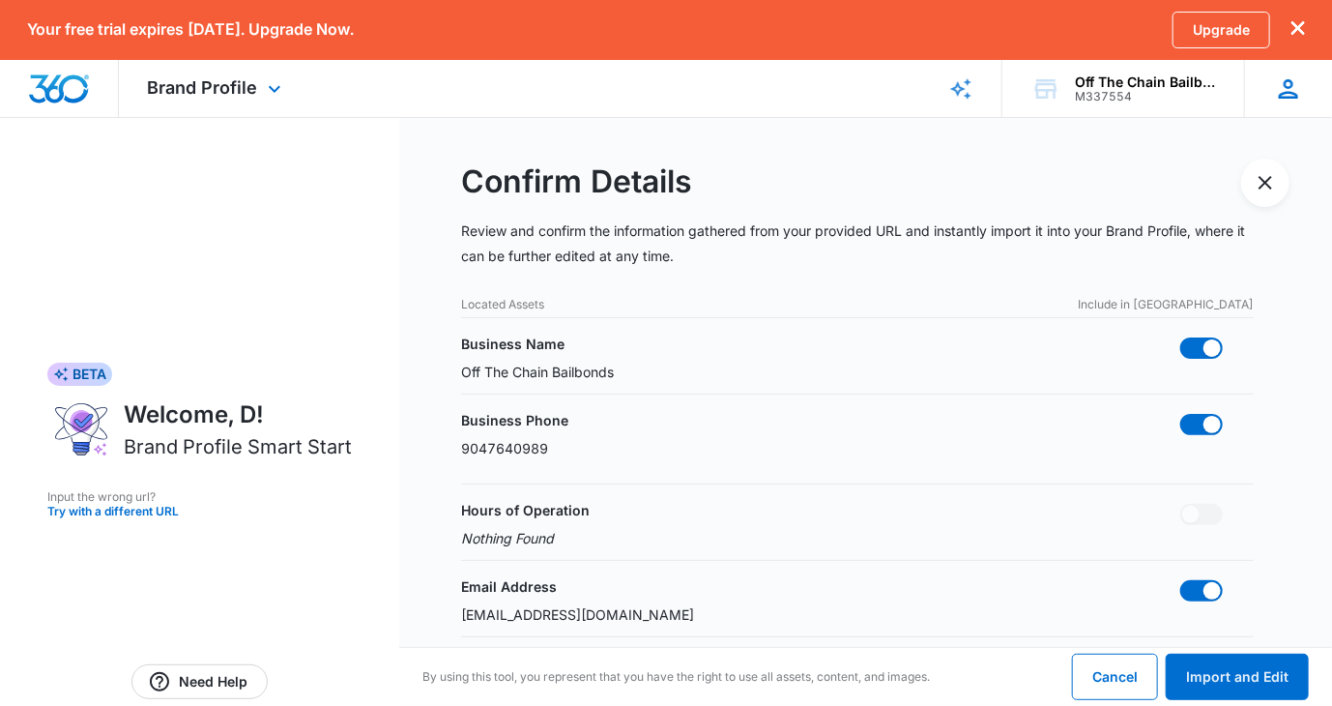
click at [1288, 92] on icon at bounding box center [1288, 88] width 19 height 19
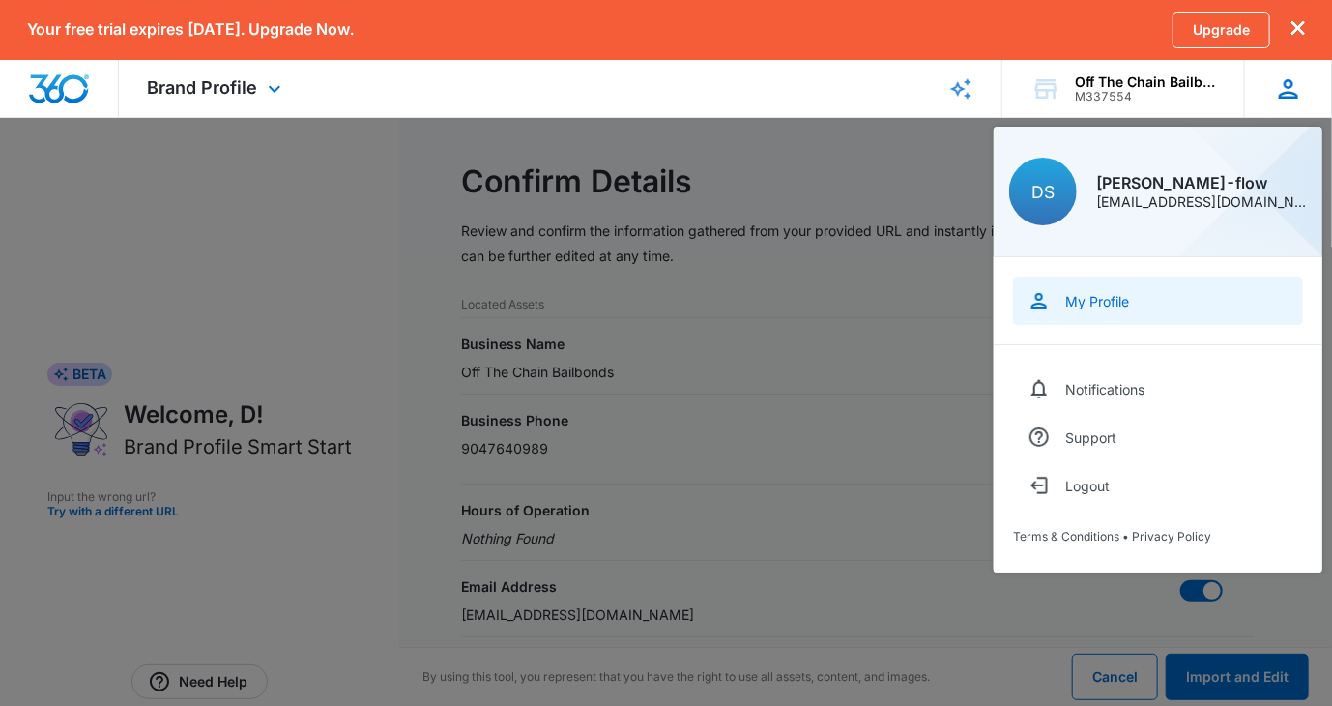
click at [1120, 299] on div "My Profile" at bounding box center [1097, 301] width 64 height 16
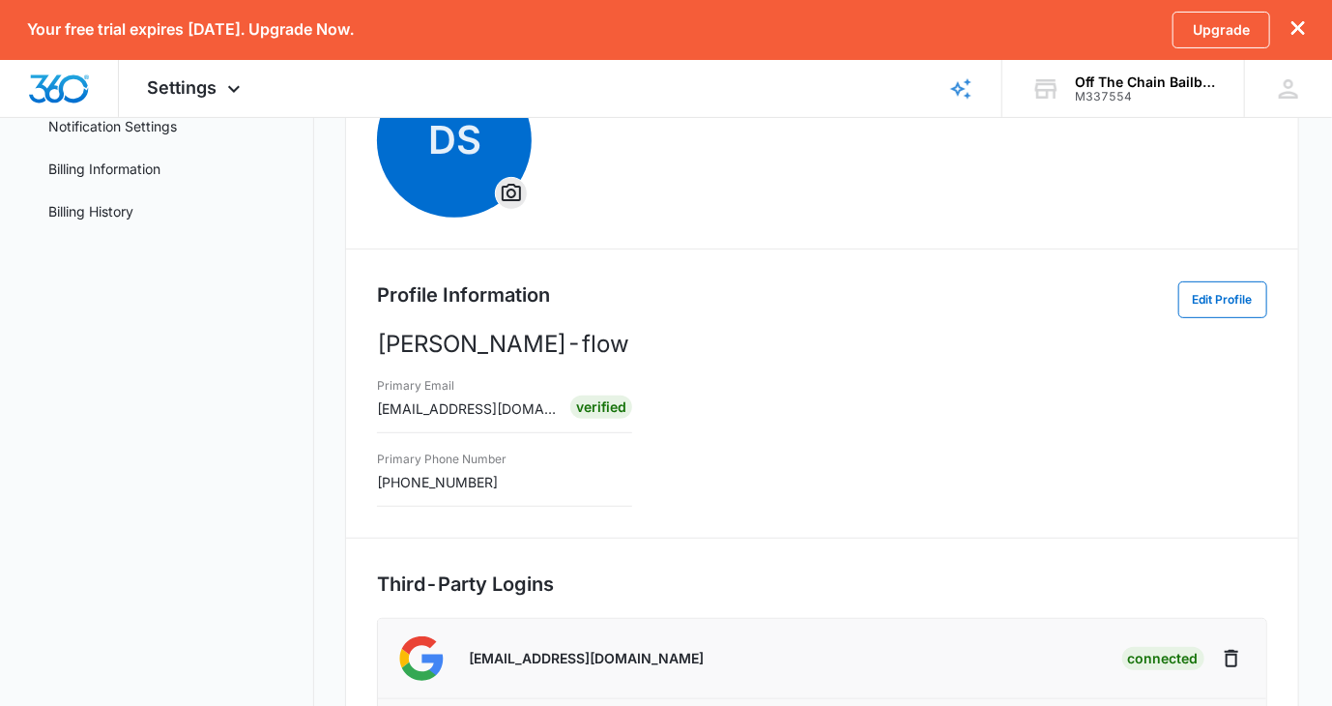
scroll to position [201, 0]
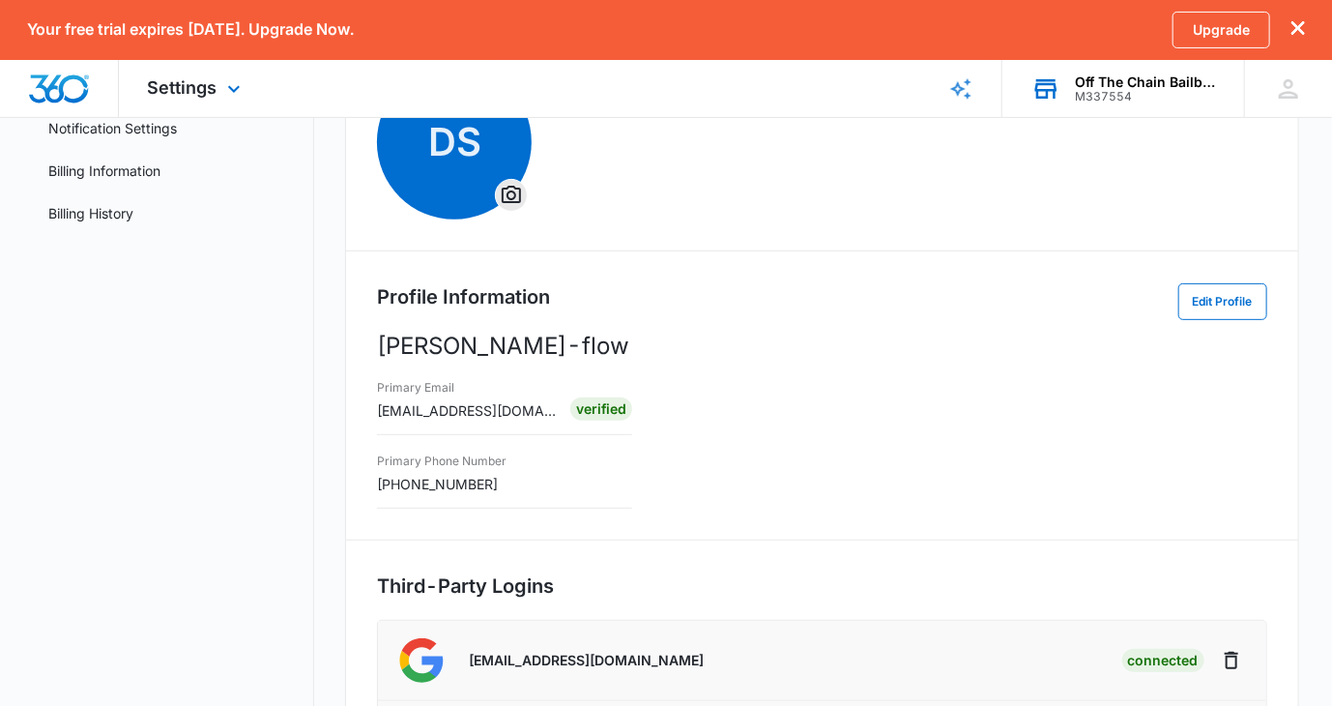
click at [1148, 85] on div "Off The Chain Bailbonds" at bounding box center [1145, 81] width 141 height 15
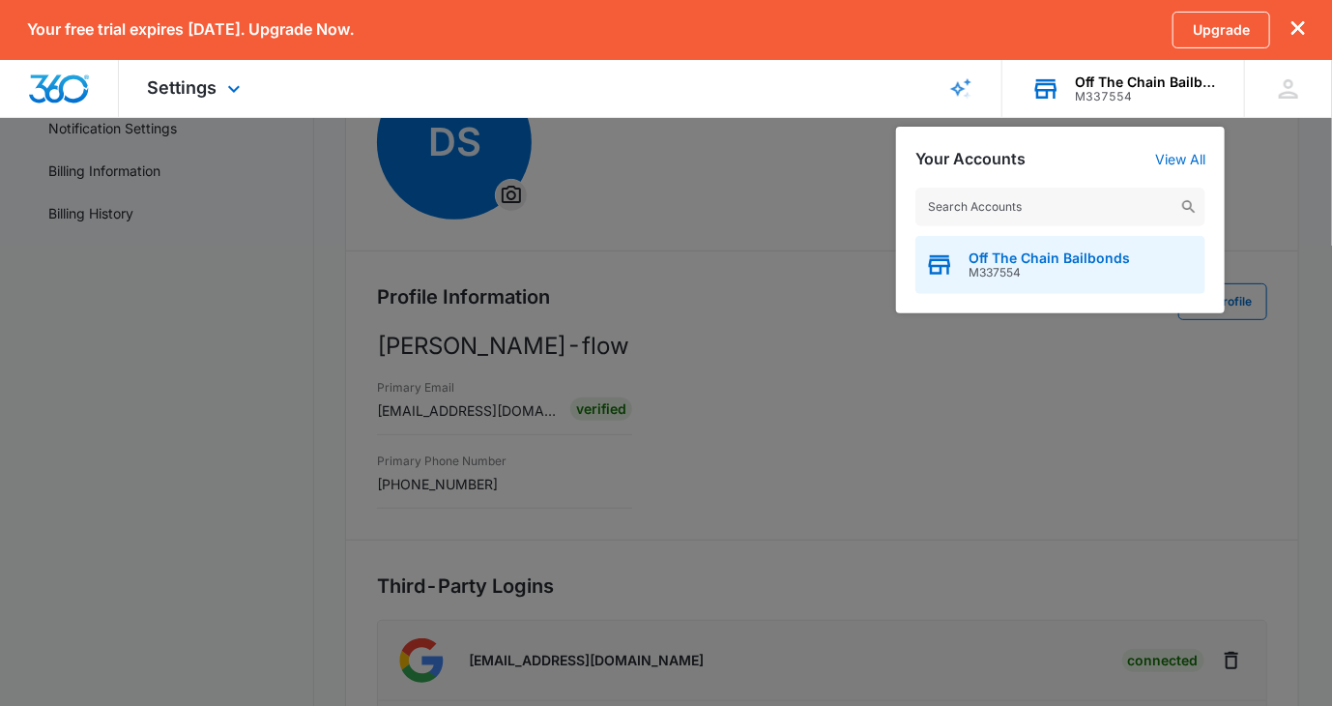
click at [1066, 260] on span "Off The Chain Bailbonds" at bounding box center [1048, 257] width 161 height 15
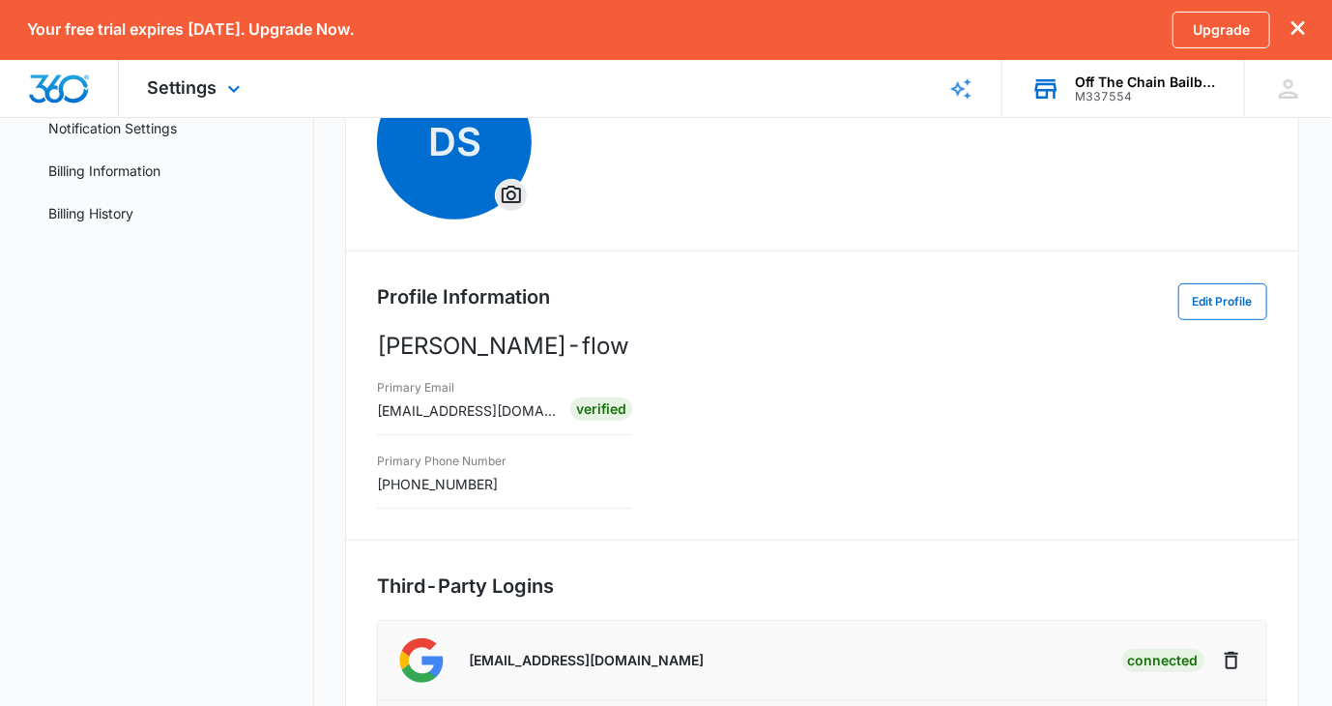
scroll to position [0, 0]
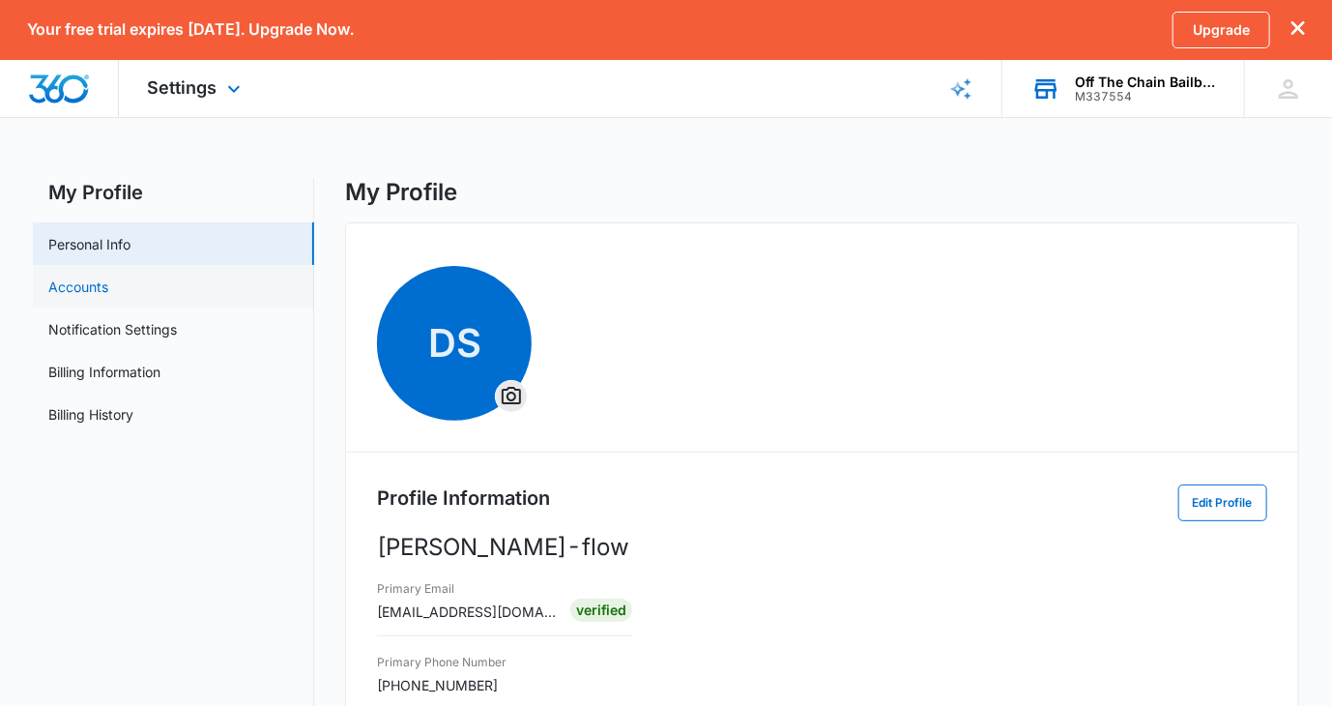
click at [95, 285] on link "Accounts" at bounding box center [78, 286] width 60 height 20
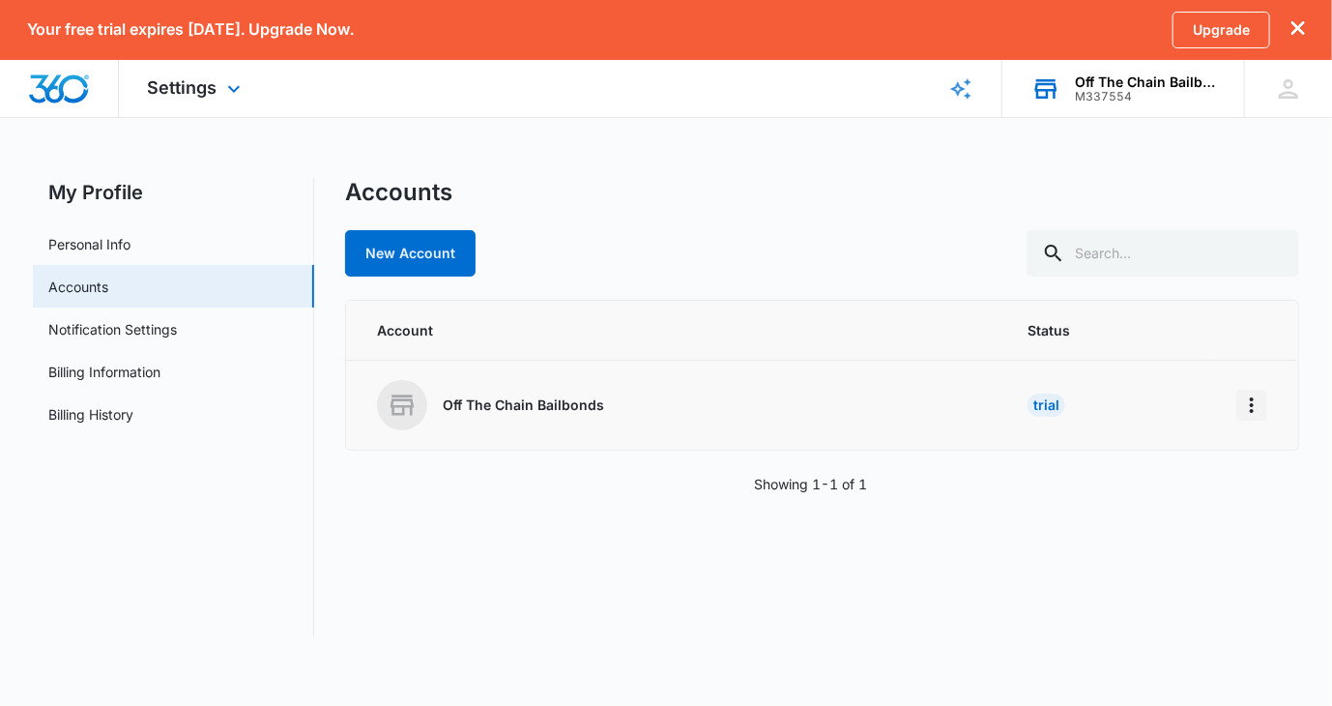
click at [1251, 407] on icon "Home" at bounding box center [1252, 404] width 4 height 15
click at [161, 325] on link "Notification Settings" at bounding box center [112, 329] width 129 height 20
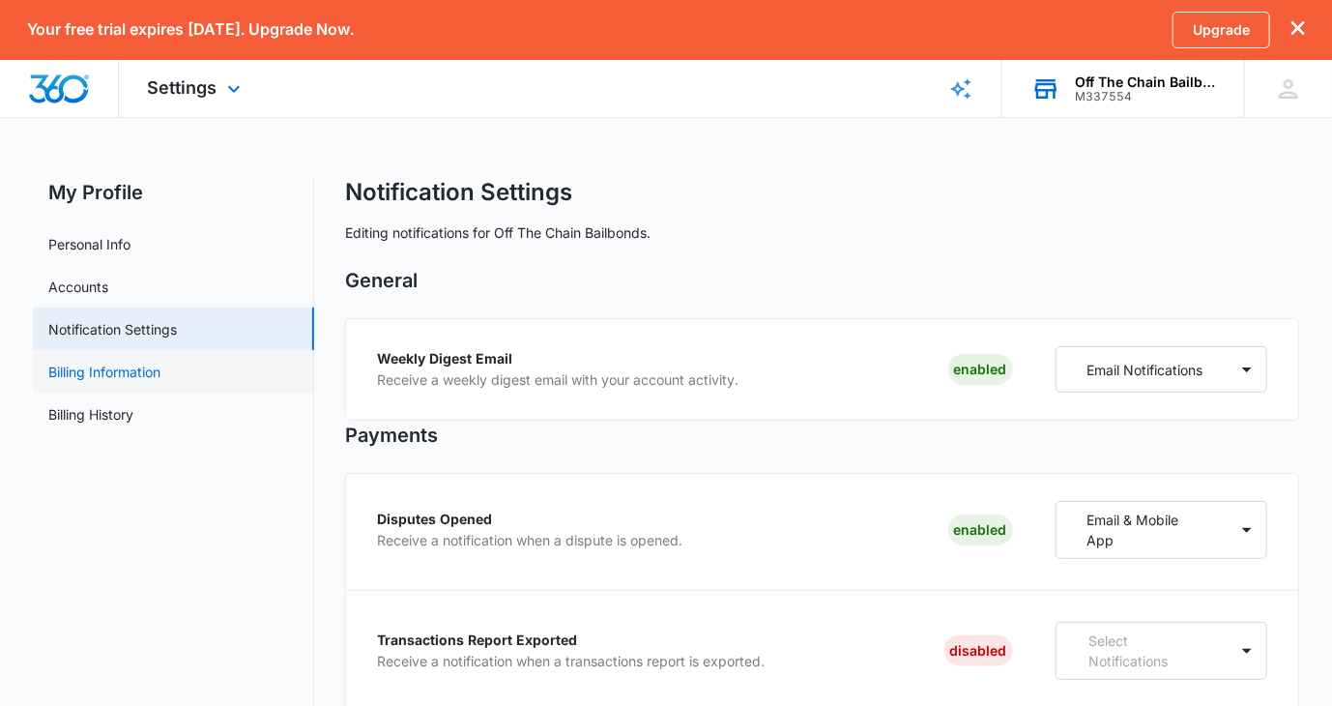
click at [137, 369] on link "Billing Information" at bounding box center [104, 371] width 112 height 20
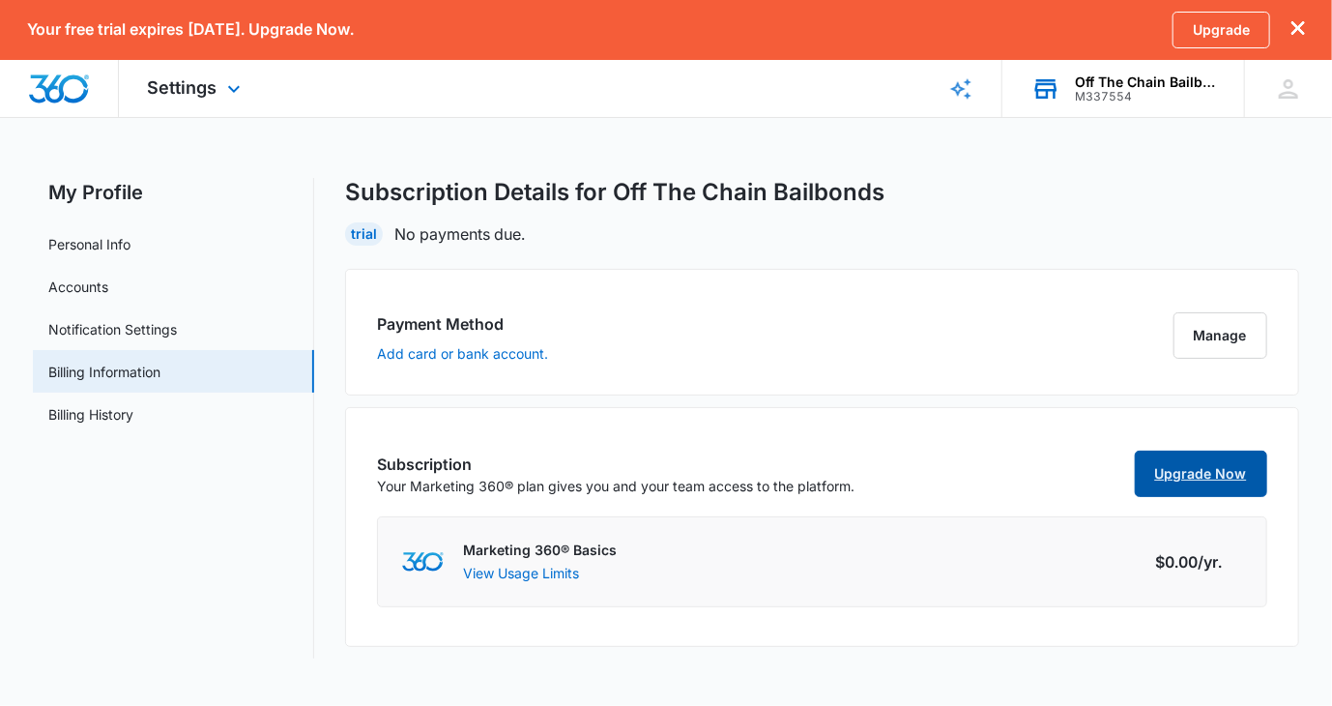
click at [1197, 469] on link "Upgrade Now" at bounding box center [1201, 473] width 132 height 46
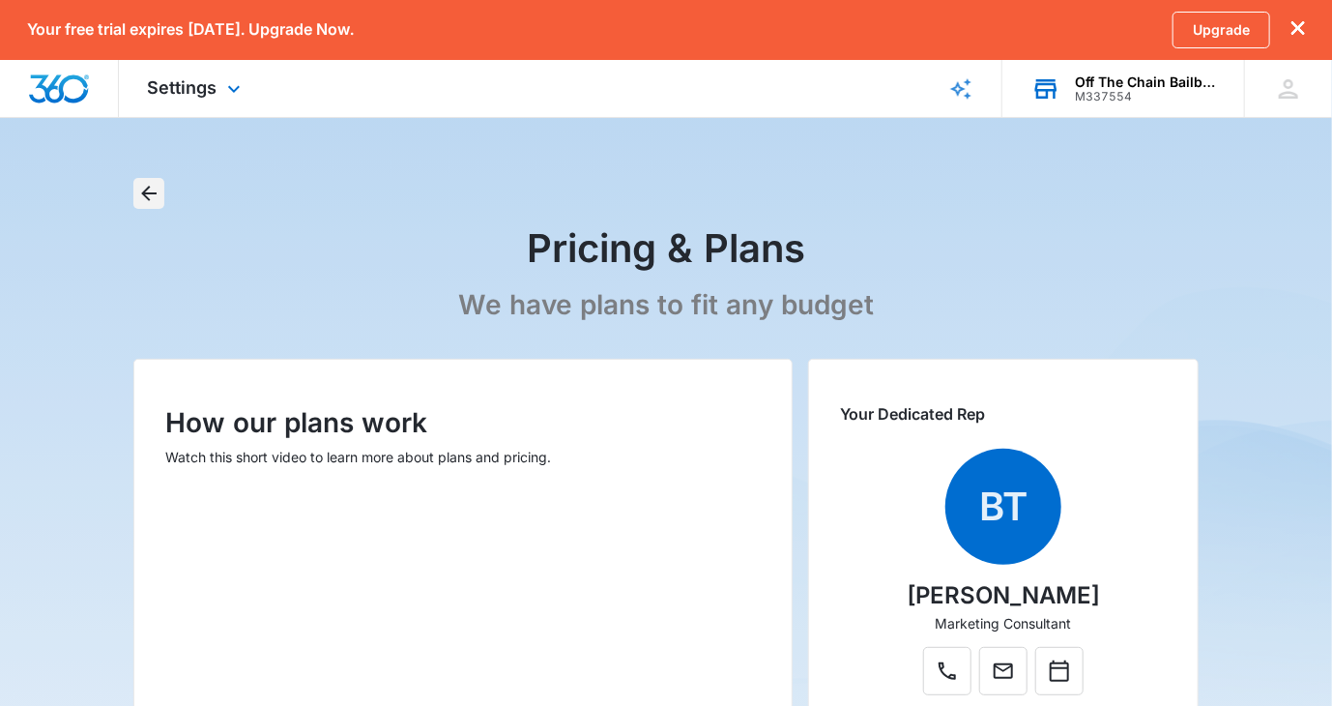
click at [151, 191] on icon "Back" at bounding box center [148, 193] width 23 height 23
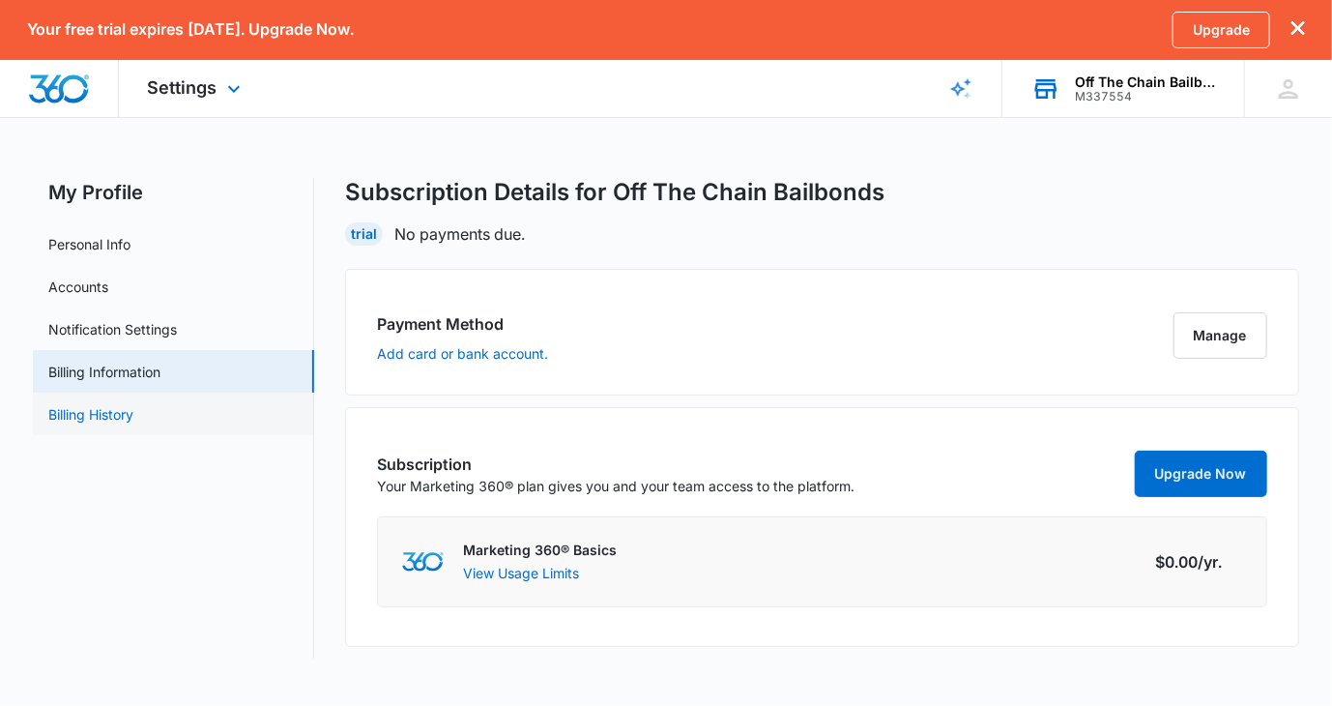
click at [119, 412] on link "Billing History" at bounding box center [90, 414] width 85 height 20
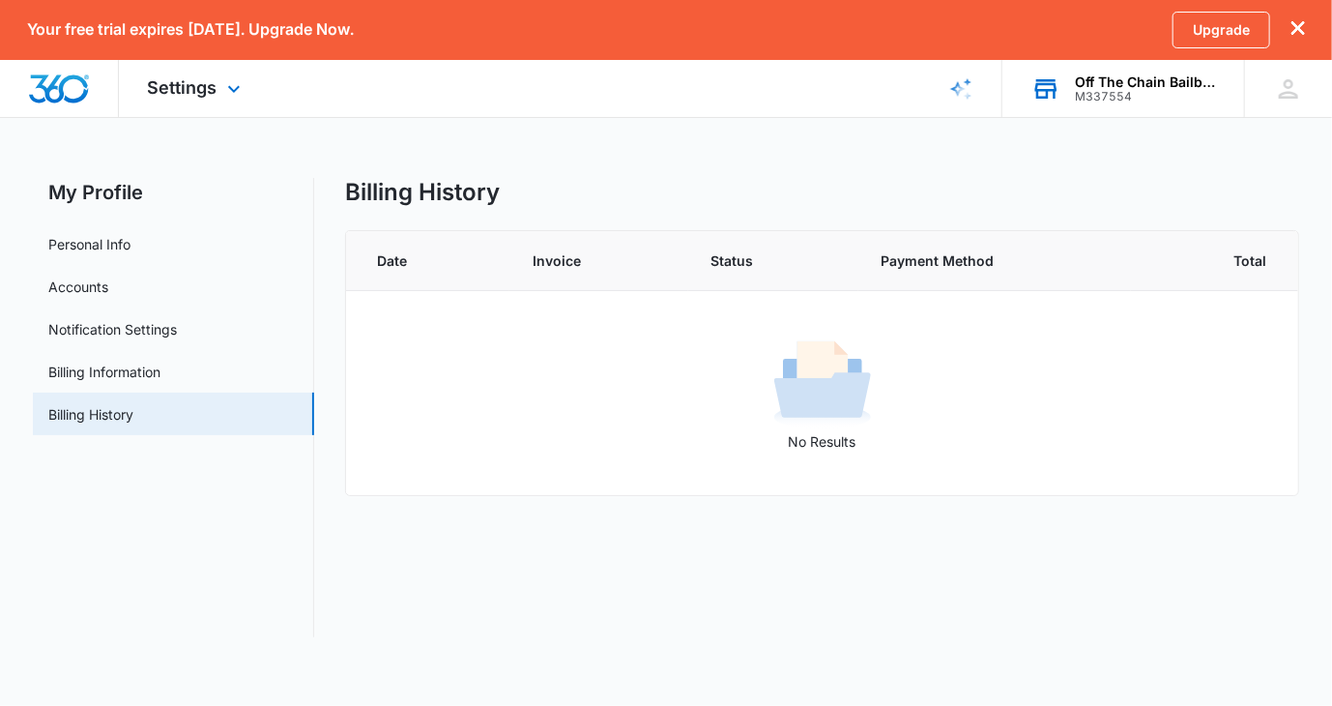
click at [218, 90] on div "Settings Apps Reputation Websites Forms CRM Email Shop Payments POS Ads Intelli…" at bounding box center [197, 88] width 156 height 57
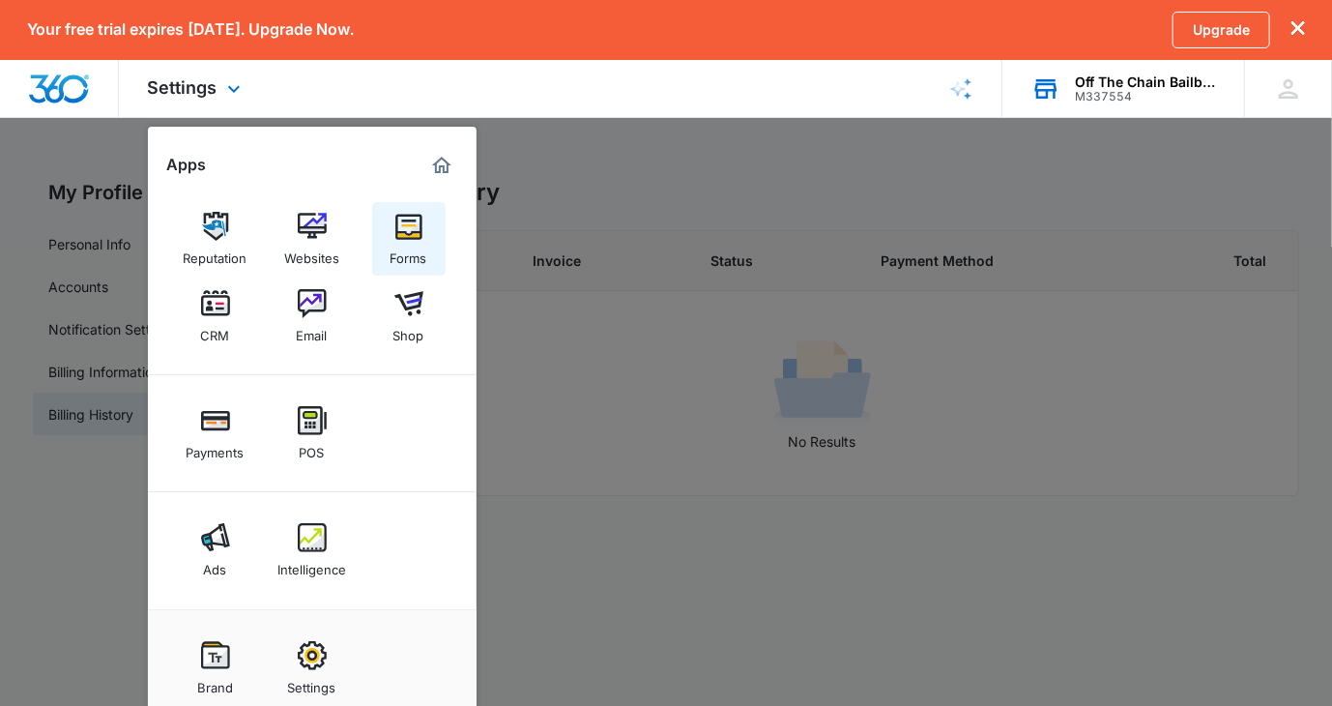
click at [414, 242] on div "Forms" at bounding box center [408, 253] width 37 height 25
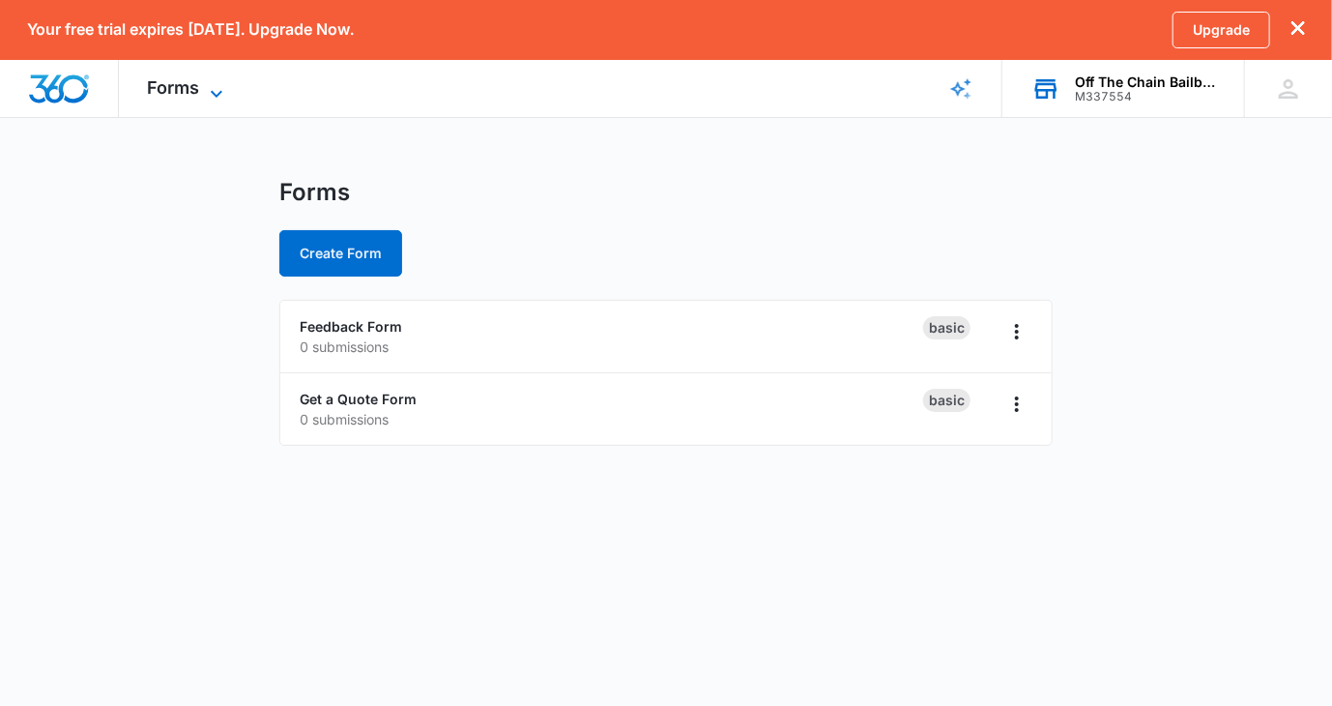
click at [219, 85] on icon at bounding box center [216, 93] width 23 height 23
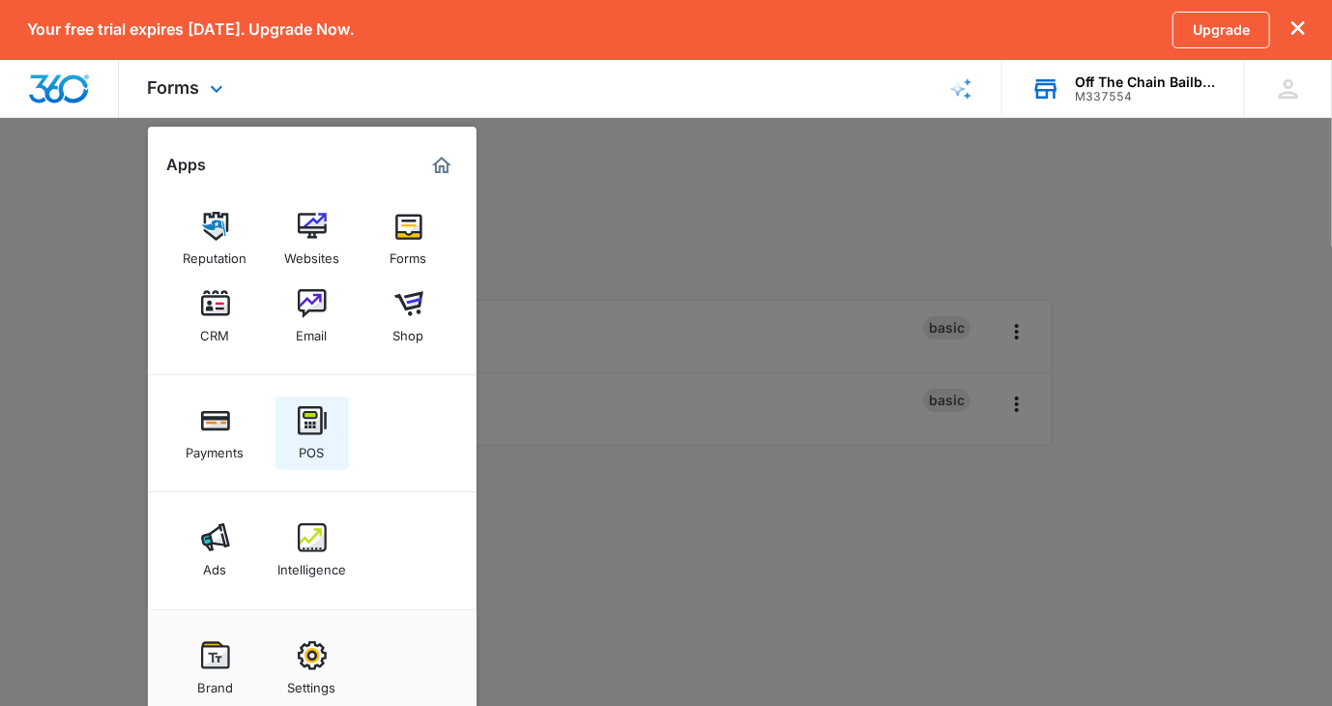
scroll to position [19, 0]
click at [216, 309] on img at bounding box center [215, 303] width 29 height 29
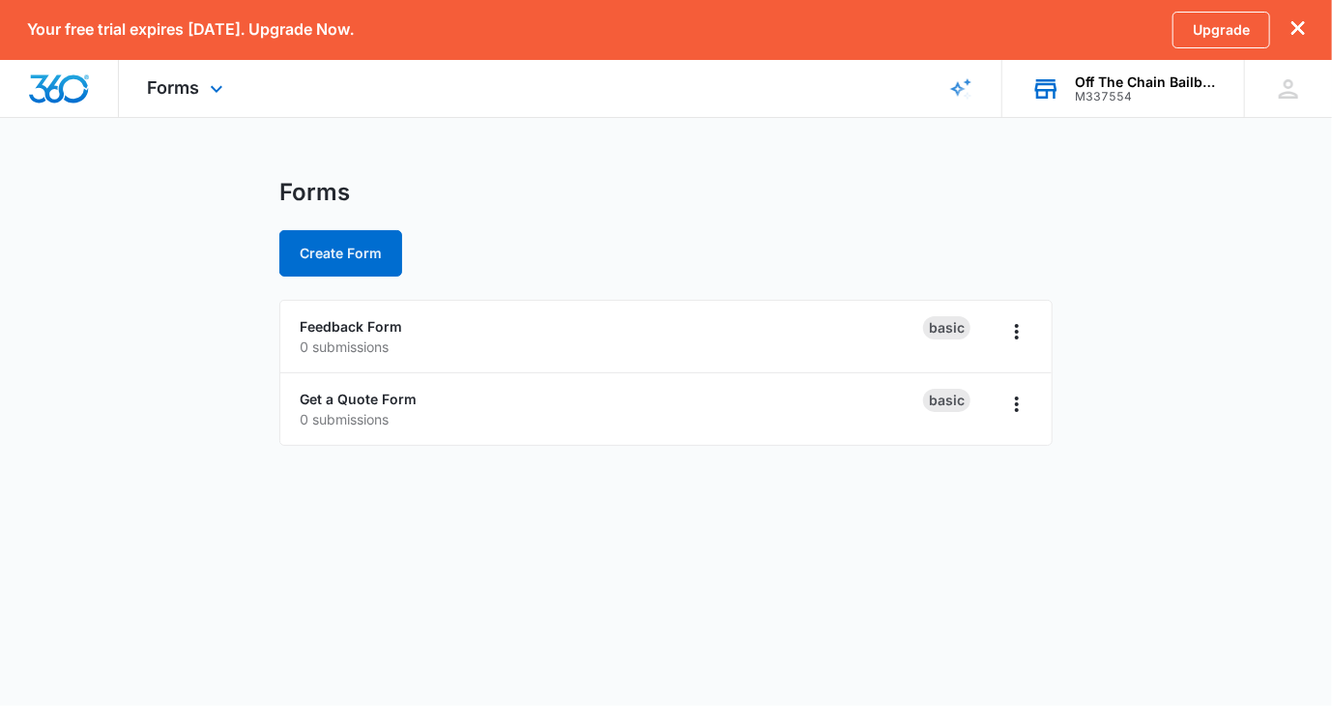
scroll to position [0, 0]
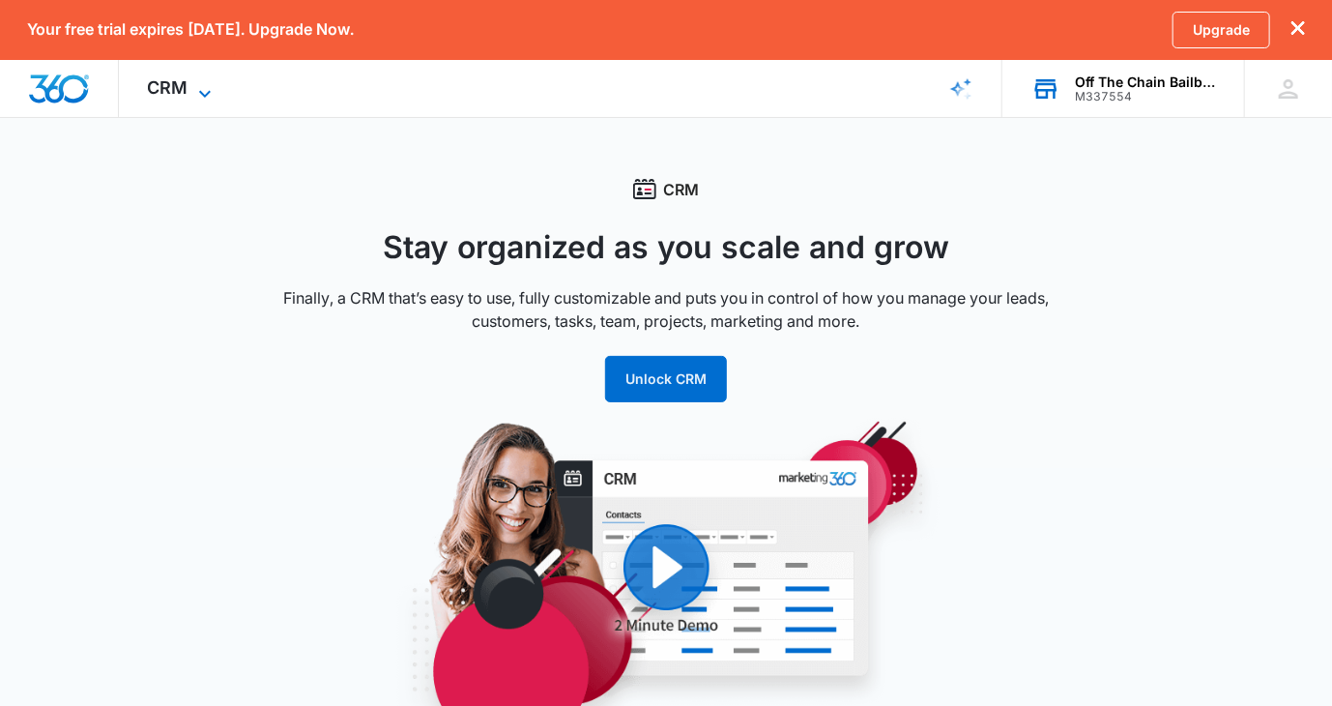
click at [199, 85] on icon at bounding box center [204, 93] width 23 height 23
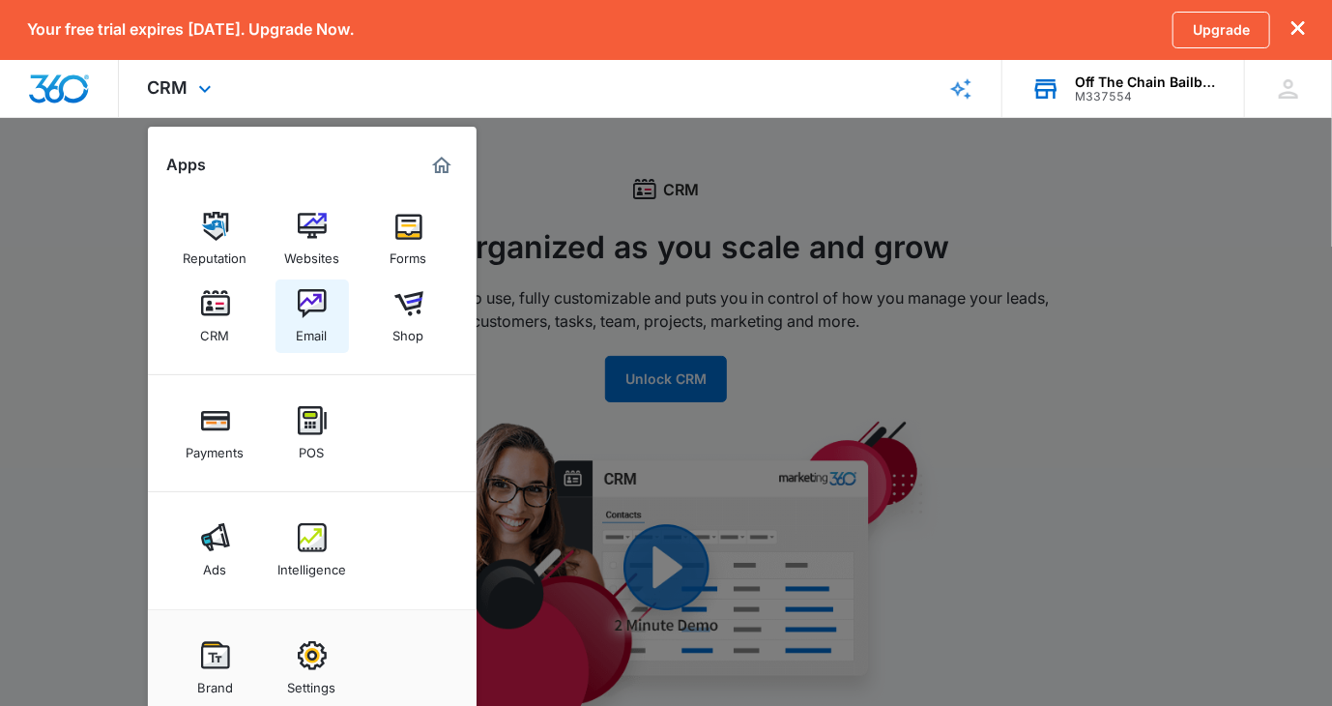
click at [312, 298] on img at bounding box center [312, 303] width 29 height 29
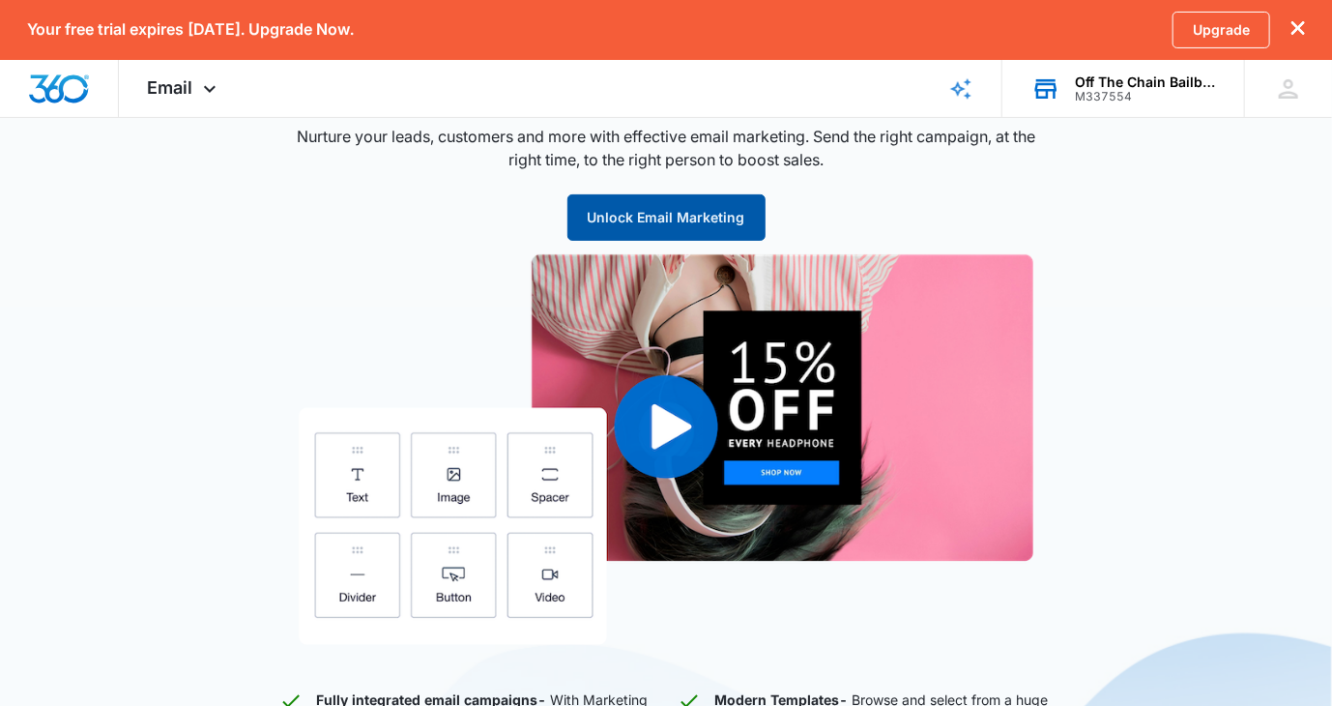
scroll to position [96, 0]
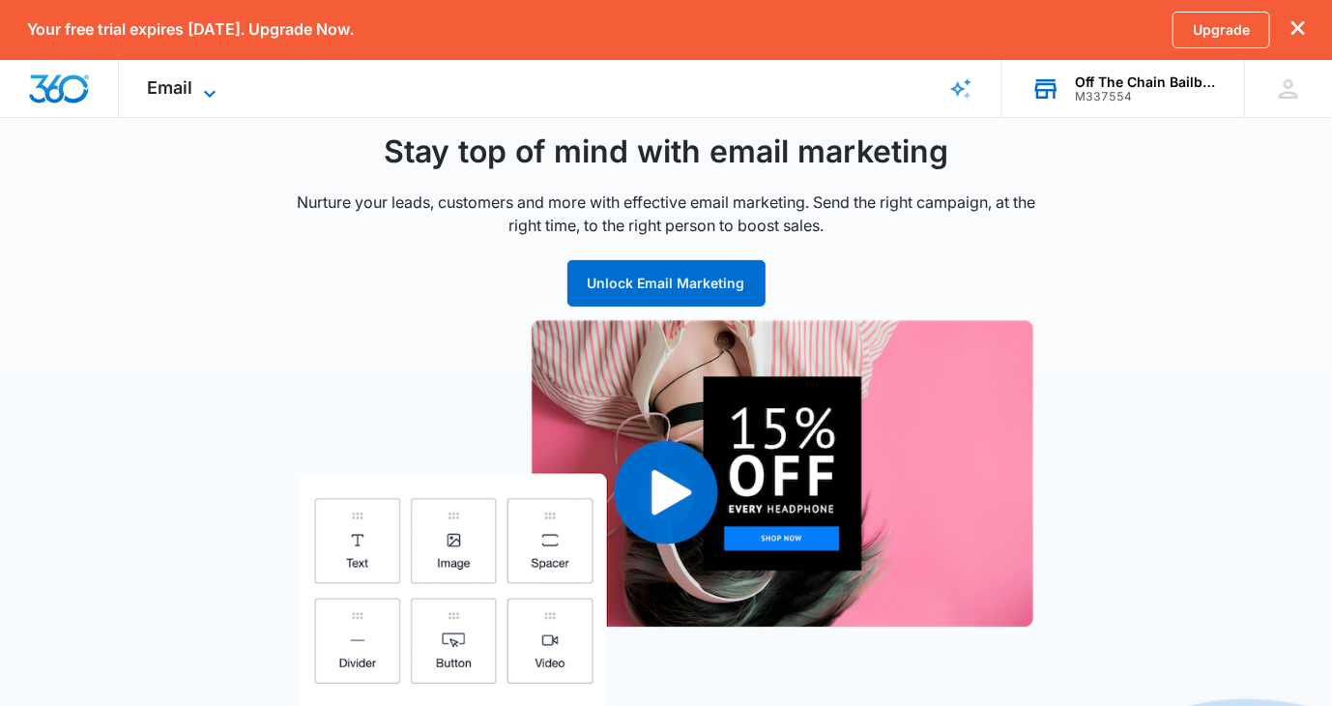
click at [212, 93] on icon at bounding box center [210, 93] width 12 height 7
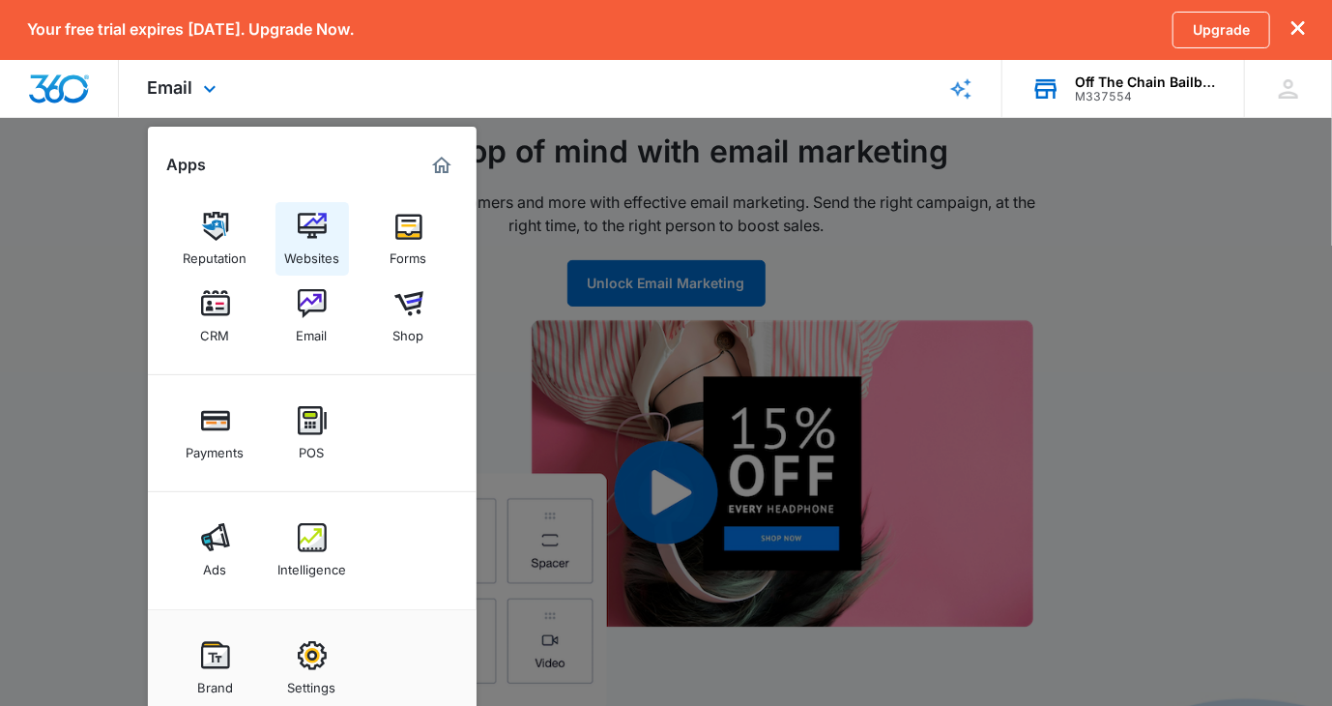
click at [313, 230] on img at bounding box center [312, 226] width 29 height 29
